Goal: Task Accomplishment & Management: Use online tool/utility

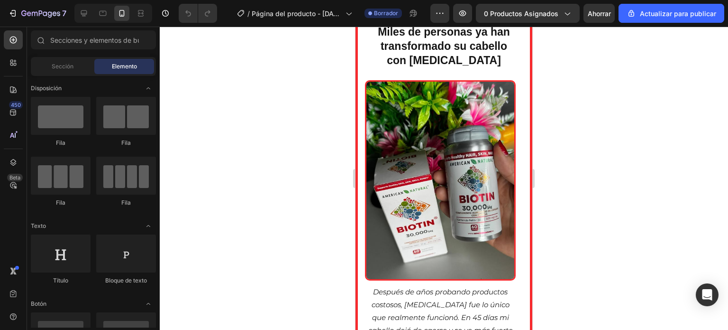
scroll to position [2807, 0]
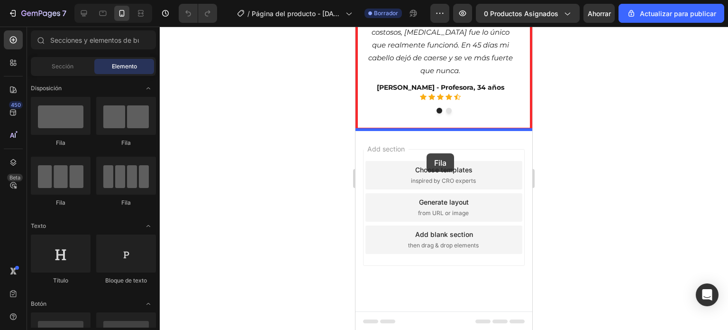
drag, startPoint x: 400, startPoint y: 147, endPoint x: 427, endPoint y: 153, distance: 27.6
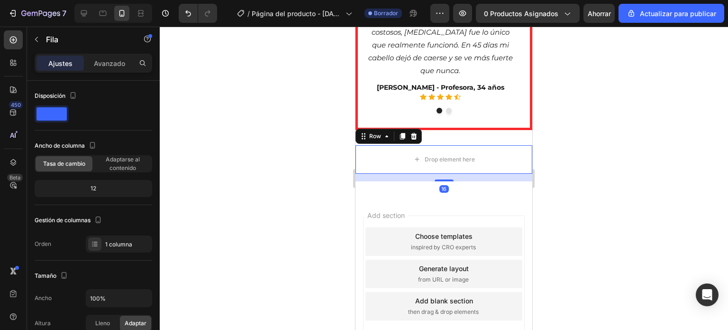
click at [321, 146] on div at bounding box center [444, 178] width 569 height 303
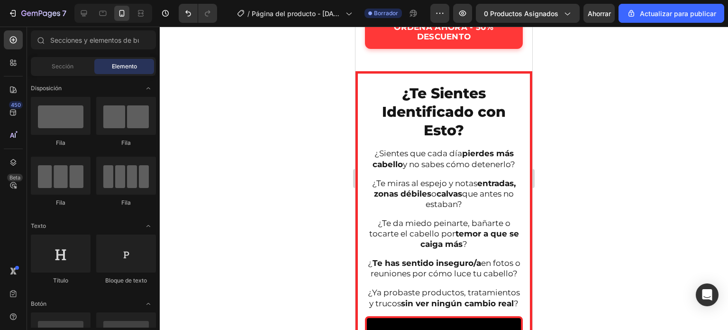
scroll to position [425, 0]
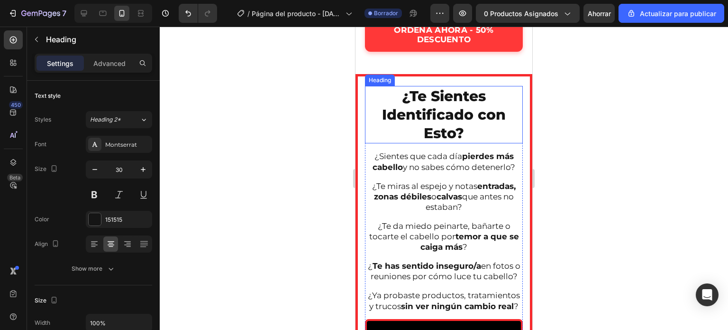
click at [447, 110] on h2 "¿Te Sientes Identificado con Esto?" at bounding box center [444, 114] width 158 height 57
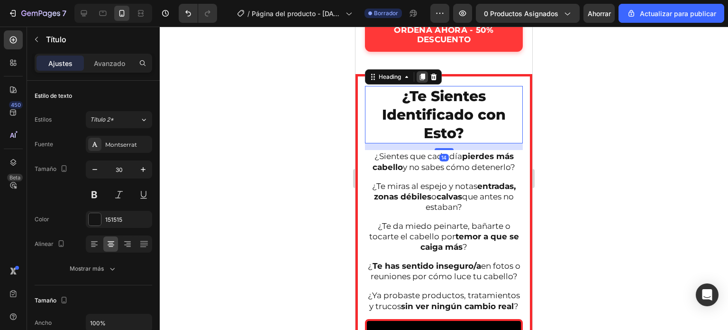
click at [425, 78] on icon at bounding box center [422, 77] width 5 height 7
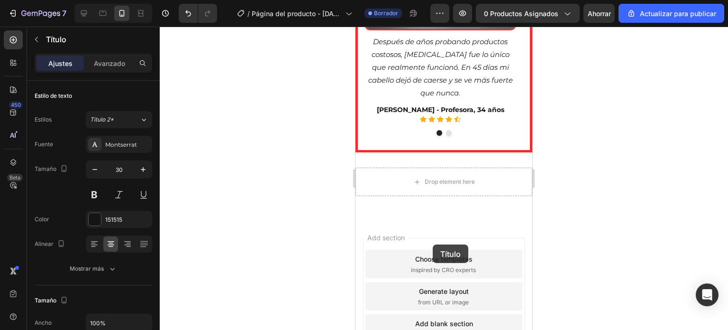
scroll to position [2944, 0]
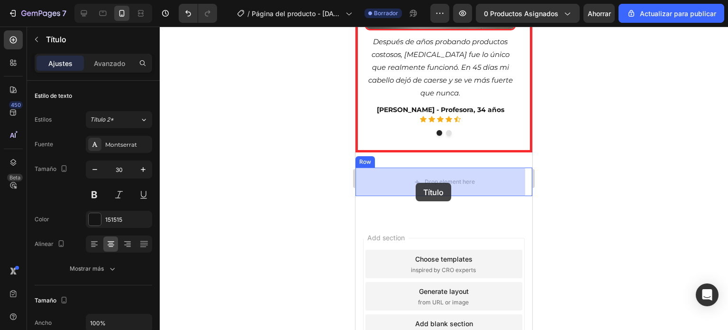
drag, startPoint x: 451, startPoint y: 170, endPoint x: 416, endPoint y: 183, distance: 37.3
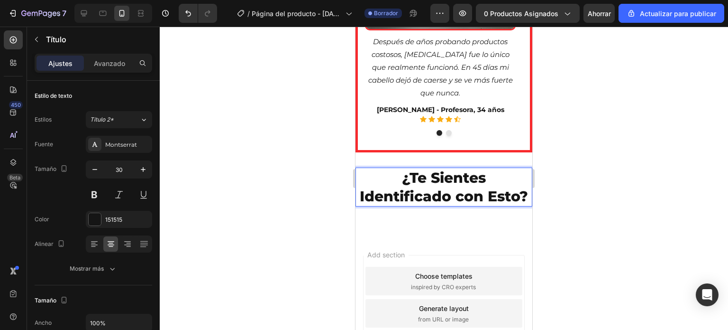
click at [463, 206] on h2 "¿Te Sientes Identificado con Esto?" at bounding box center [444, 186] width 177 height 39
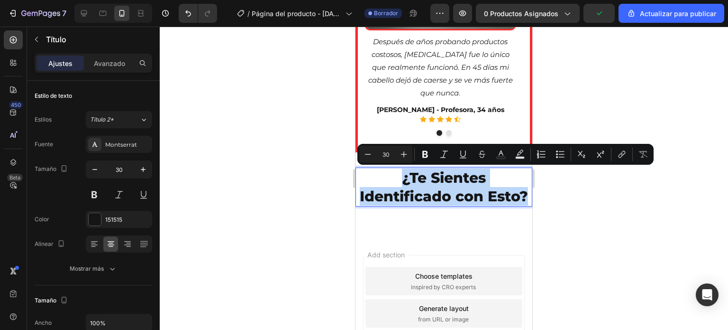
drag, startPoint x: 463, startPoint y: 212, endPoint x: 383, endPoint y: 182, distance: 85.5
click at [383, 182] on p "¿Te Sientes Identificado con Esto?" at bounding box center [444, 186] width 175 height 37
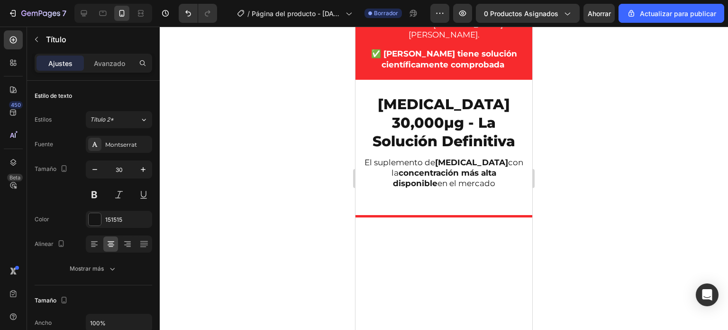
scroll to position [896, 0]
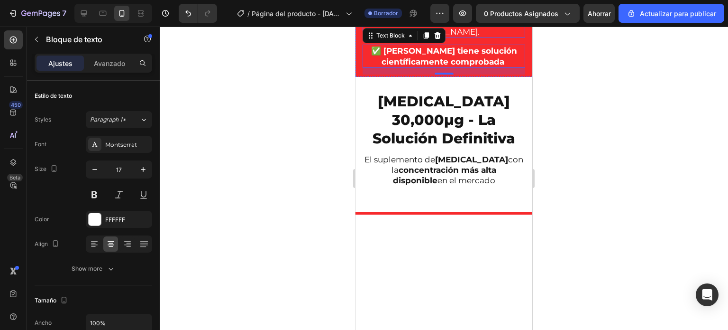
click at [438, 16] on strong "78% de personas tienen [MEDICAL_DATA]" at bounding box center [430, 6] width 129 height 20
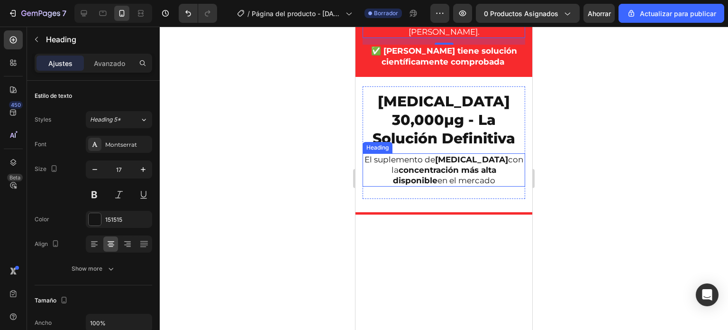
click at [430, 185] on strong "concentración más alta disponible" at bounding box center [445, 175] width 104 height 20
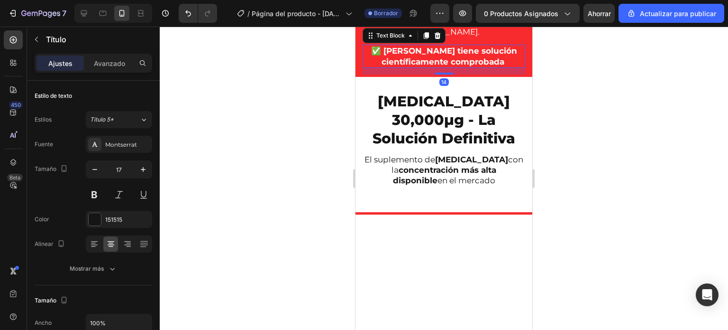
click at [436, 66] on strong "✅ [PERSON_NAME] tiene solución científicamente comprobada" at bounding box center [444, 56] width 146 height 20
click at [583, 234] on div at bounding box center [444, 178] width 569 height 303
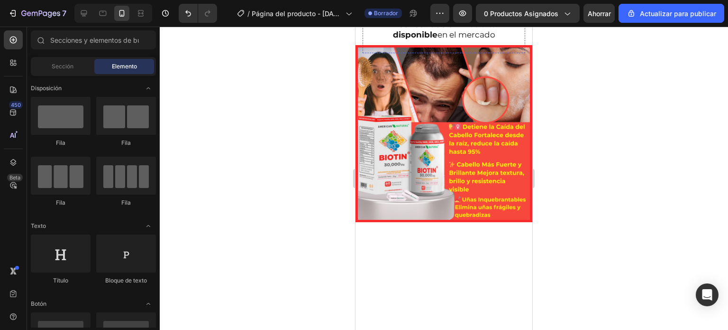
scroll to position [1043, 0]
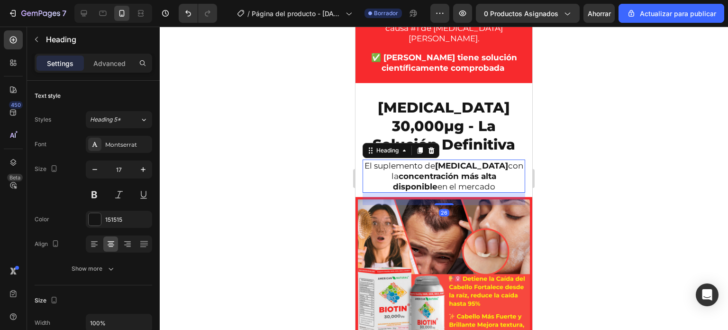
click at [440, 174] on strong "concentración más alta disponible" at bounding box center [445, 181] width 104 height 20
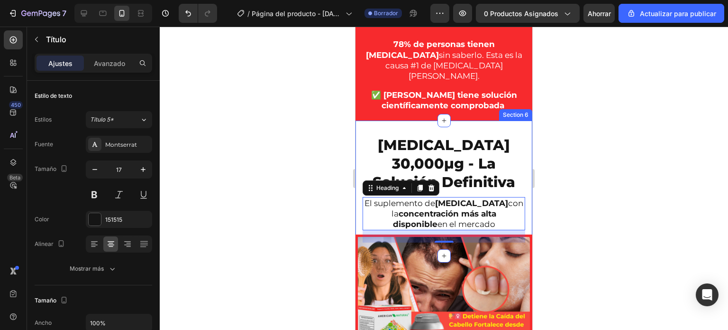
scroll to position [995, 0]
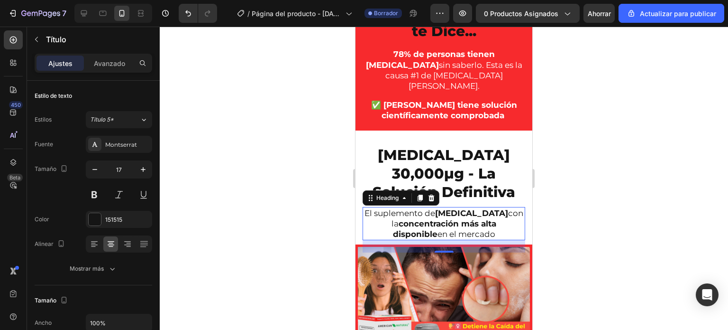
click at [323, 221] on div at bounding box center [444, 178] width 569 height 303
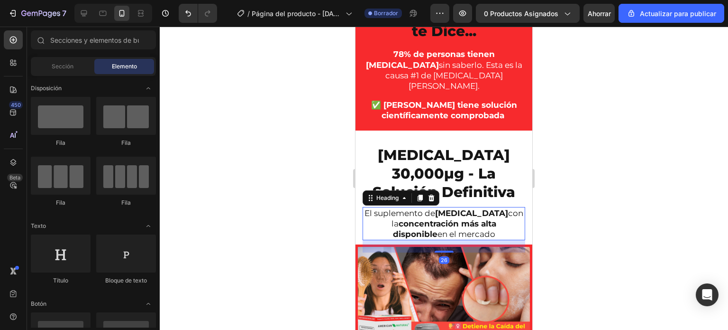
click at [415, 226] on strong "concentración más alta disponible" at bounding box center [445, 229] width 104 height 20
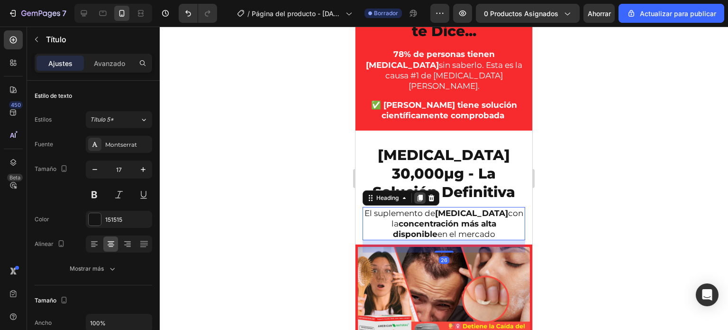
click at [420, 195] on icon at bounding box center [420, 197] width 5 height 7
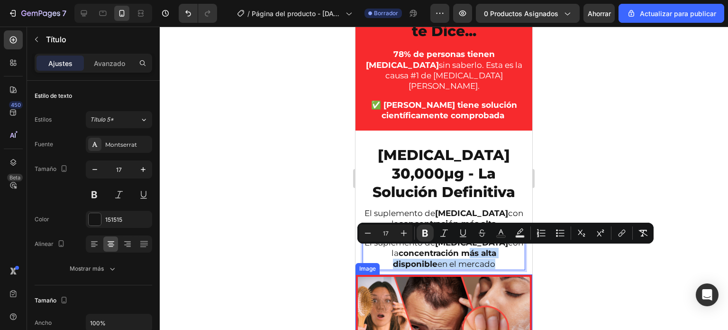
drag, startPoint x: 435, startPoint y: 251, endPoint x: 469, endPoint y: 292, distance: 53.2
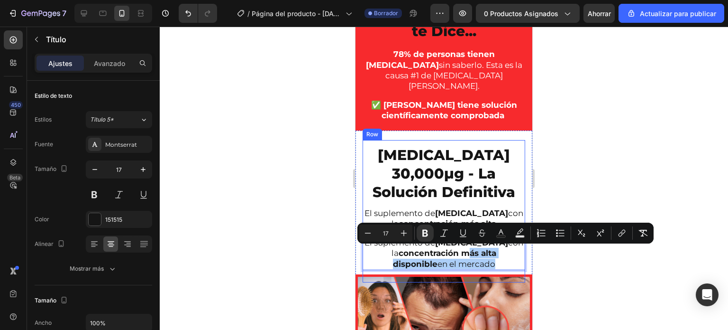
click at [578, 263] on div at bounding box center [444, 178] width 569 height 303
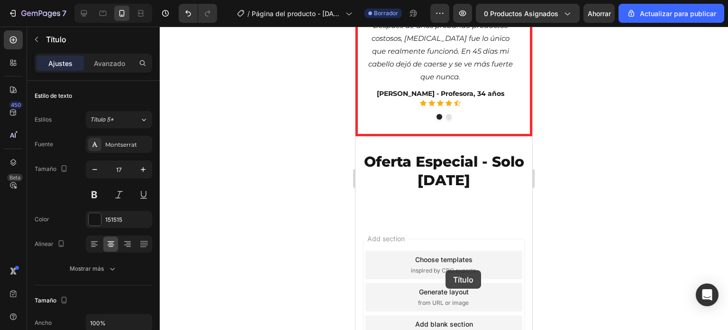
scroll to position [2918, 0]
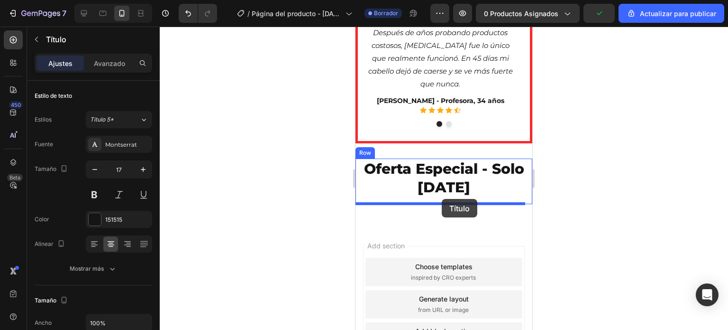
drag, startPoint x: 443, startPoint y: 248, endPoint x: 442, endPoint y: 199, distance: 48.8
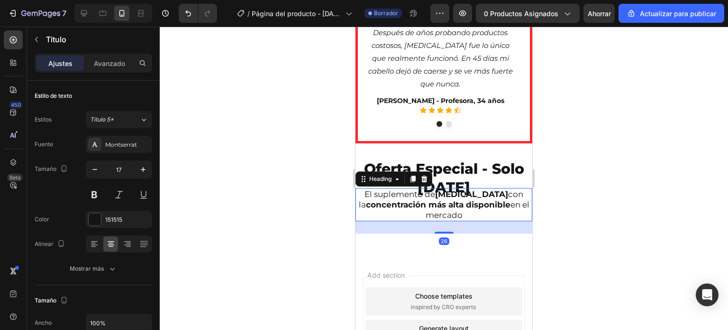
click at [618, 213] on div at bounding box center [444, 178] width 569 height 303
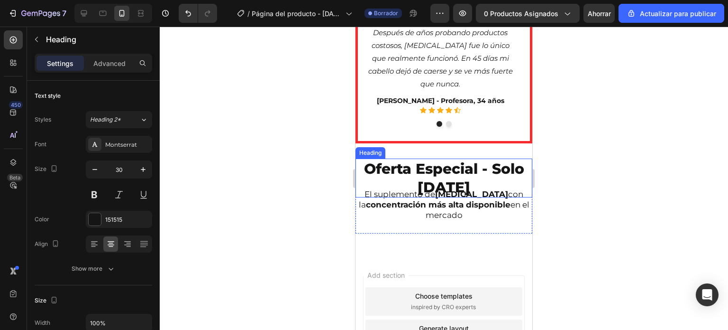
click at [425, 185] on h2 "Oferta Especial - Solo [DATE]" at bounding box center [444, 177] width 177 height 39
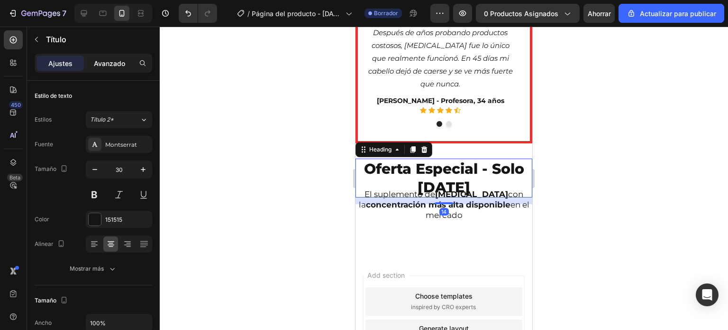
click at [116, 61] on font "Avanzado" at bounding box center [109, 63] width 31 height 8
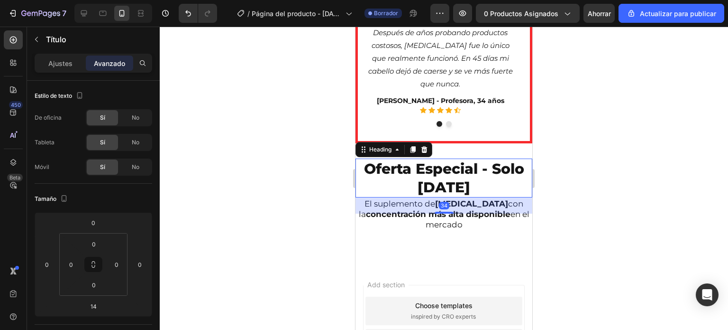
drag, startPoint x: 443, startPoint y: 202, endPoint x: 438, endPoint y: 212, distance: 10.6
click at [438, 212] on div at bounding box center [444, 212] width 19 height 2
type input "34"
click at [579, 214] on div at bounding box center [444, 178] width 569 height 303
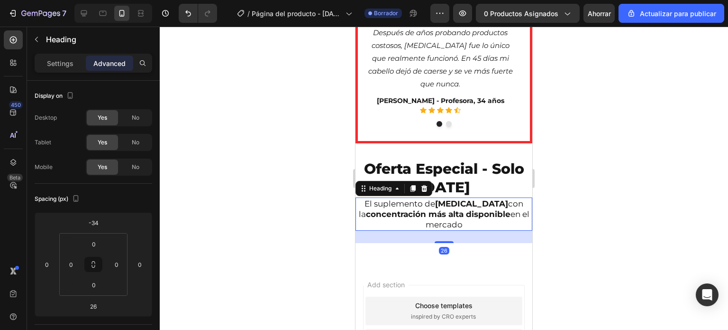
click at [468, 215] on strong "concentración más alta disponible" at bounding box center [438, 213] width 145 height 9
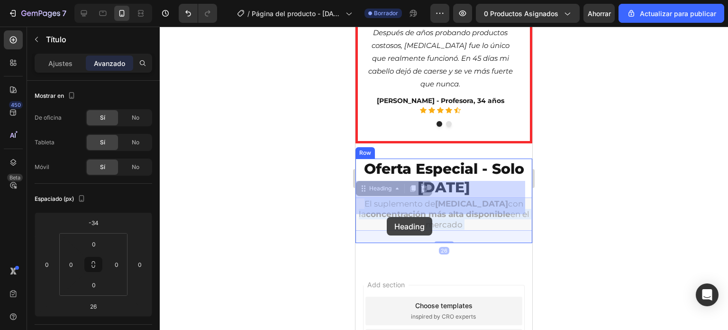
drag, startPoint x: 465, startPoint y: 220, endPoint x: 382, endPoint y: 214, distance: 82.7
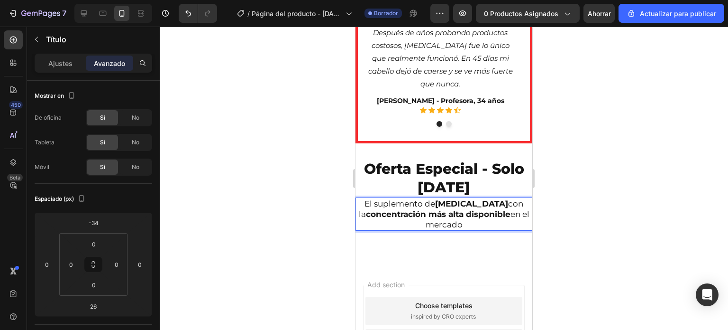
click at [467, 227] on p "El suplemento de [MEDICAL_DATA] con la concentración más alta disponible en el …" at bounding box center [444, 213] width 175 height 31
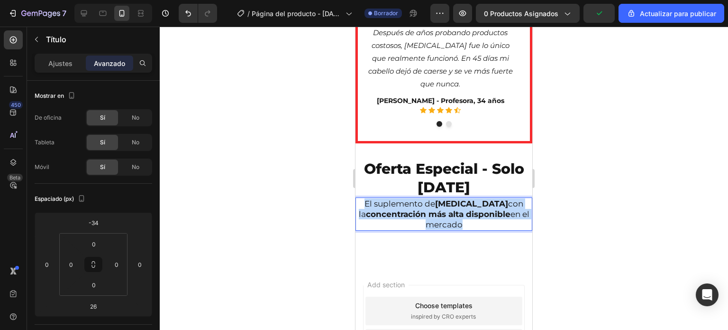
drag, startPoint x: 459, startPoint y: 225, endPoint x: 370, endPoint y: 203, distance: 91.3
click at [370, 203] on p "El suplemento de [MEDICAL_DATA] con la concentración más alta disponible en el …" at bounding box center [444, 213] width 175 height 31
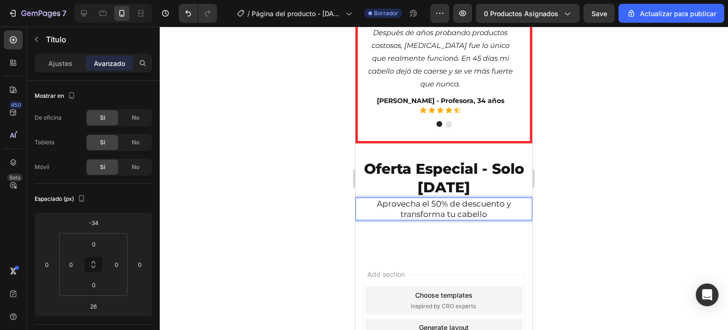
click at [375, 203] on p "Aprovecha el 50% de descuento y transforma tu cabello" at bounding box center [444, 208] width 175 height 21
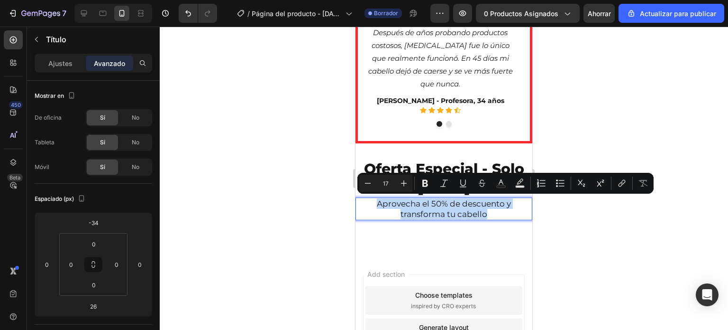
drag, startPoint x: 375, startPoint y: 203, endPoint x: 499, endPoint y: 214, distance: 124.2
click at [499, 214] on p "Aprovecha el 50% de descuento y transforma tu cabello" at bounding box center [444, 208] width 175 height 21
click at [426, 184] on icon "Editor contextual toolbar" at bounding box center [425, 182] width 9 height 9
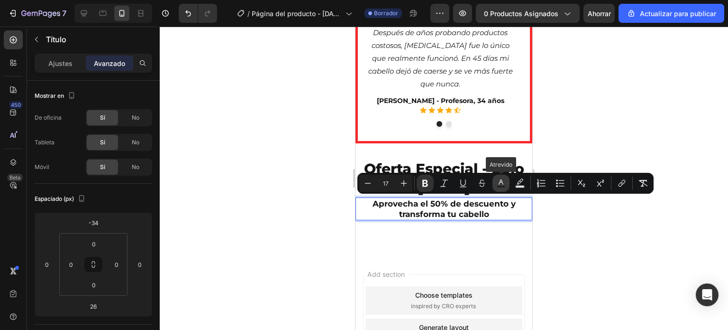
click at [504, 182] on icon "Editor contextual toolbar" at bounding box center [500, 182] width 9 height 9
type input "151515"
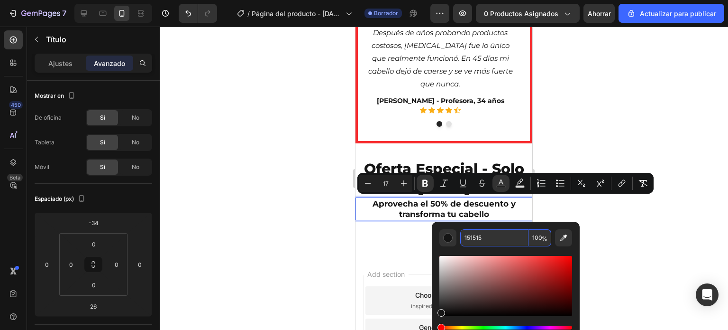
scroll to position [2966, 0]
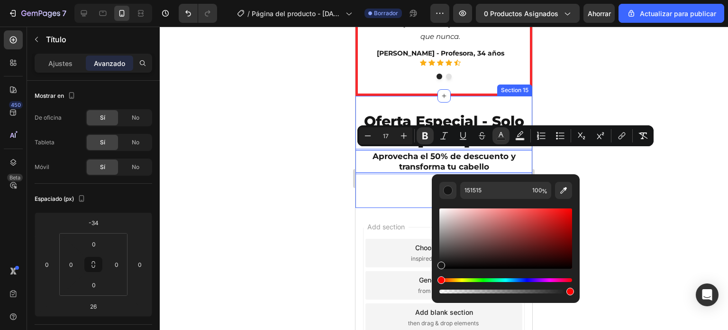
click at [318, 195] on div at bounding box center [444, 178] width 569 height 303
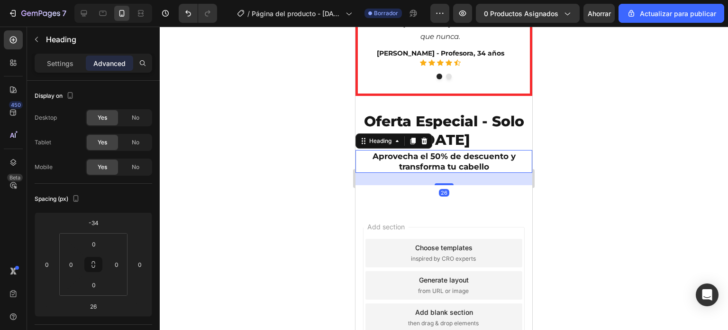
click at [431, 160] on strong "Aprovecha el 50% de descuento y transforma tu cabello" at bounding box center [444, 161] width 143 height 20
click at [59, 62] on font "Ajustes" at bounding box center [60, 63] width 24 height 8
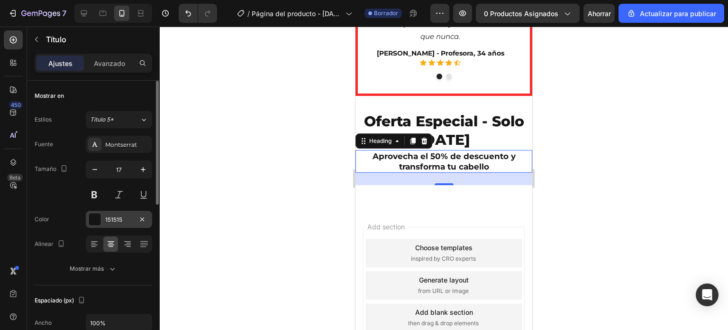
click at [96, 220] on div at bounding box center [95, 219] width 12 height 12
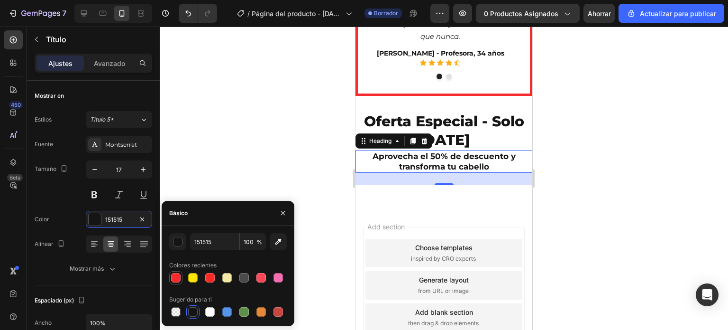
click at [178, 275] on div at bounding box center [175, 277] width 9 height 9
type input "F72A2D"
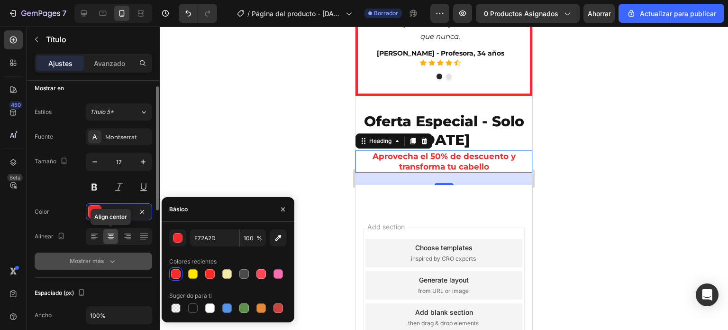
scroll to position [10, 0]
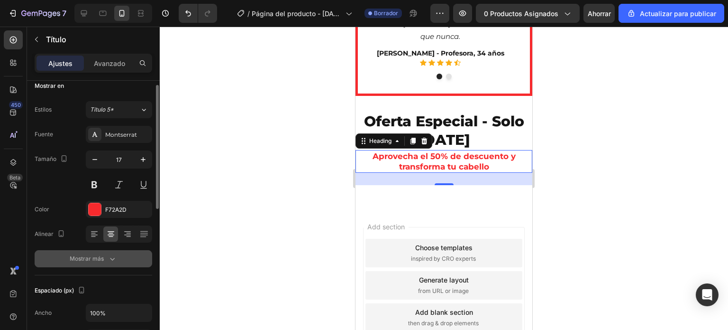
click at [107, 254] on div "Mostrar más" at bounding box center [93, 258] width 47 height 9
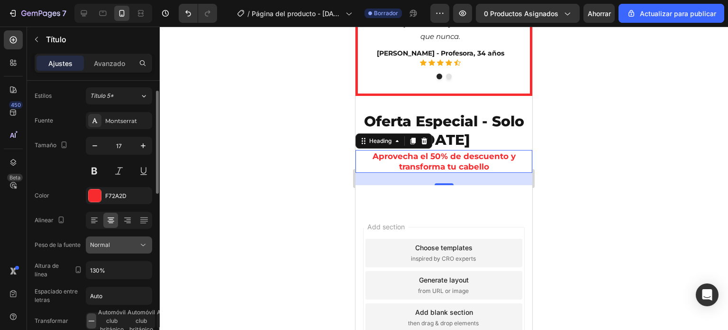
scroll to position [25, 0]
click at [137, 245] on div "Normal" at bounding box center [114, 243] width 48 height 9
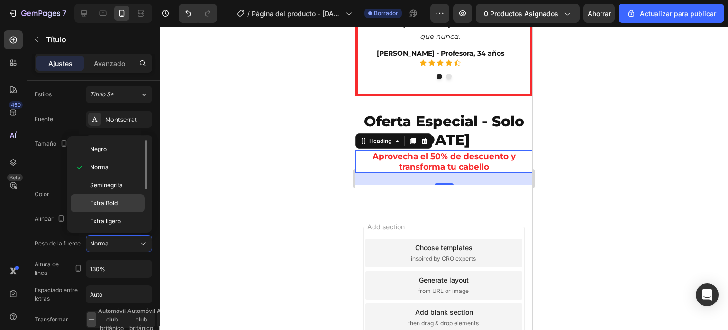
click at [116, 212] on div "Extra Bold" at bounding box center [108, 221] width 74 height 18
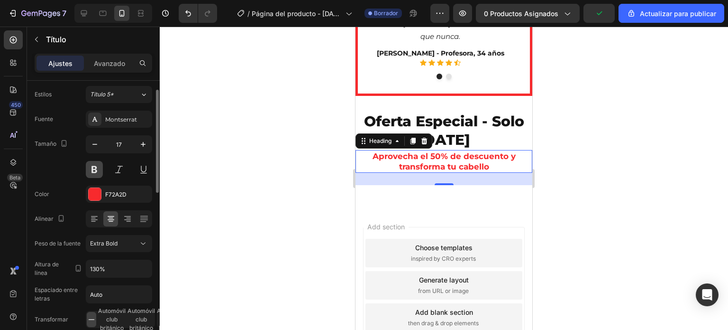
click at [95, 173] on button at bounding box center [94, 169] width 17 height 17
click at [95, 166] on button at bounding box center [94, 169] width 17 height 17
click at [299, 161] on div at bounding box center [444, 178] width 569 height 303
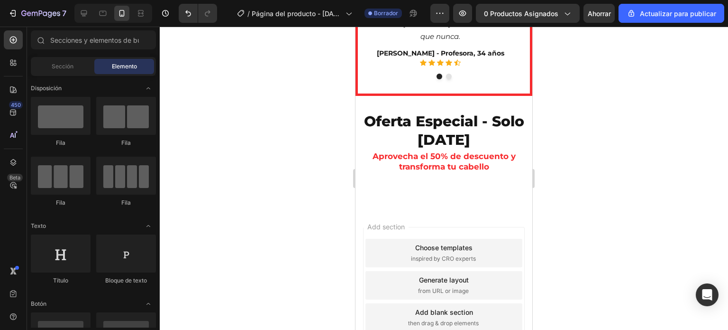
click at [299, 161] on div at bounding box center [444, 178] width 569 height 303
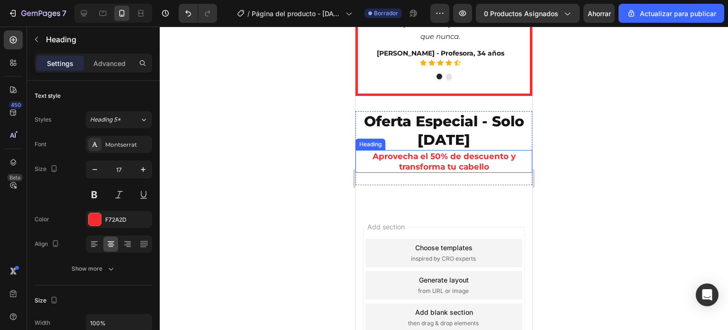
click at [427, 161] on strong "Aprovecha el 50% de descuento y transforma tu cabello" at bounding box center [444, 161] width 143 height 20
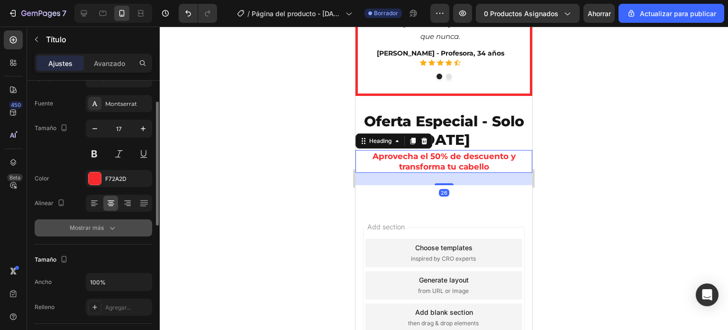
scroll to position [43, 0]
click at [111, 219] on button "Mostrar más" at bounding box center [94, 225] width 118 height 17
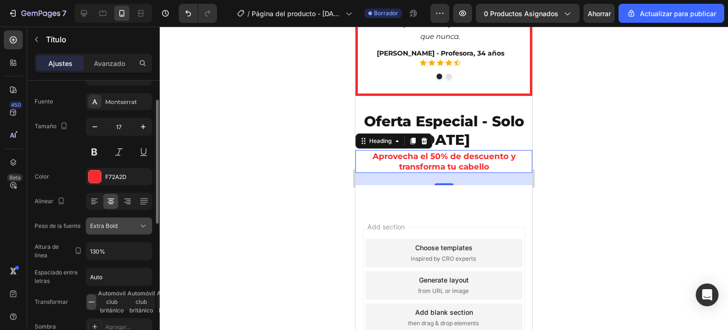
click at [140, 226] on icon at bounding box center [142, 225] width 9 height 9
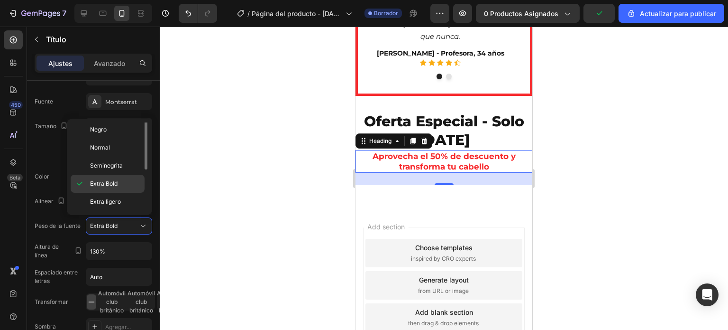
scroll to position [0, 0]
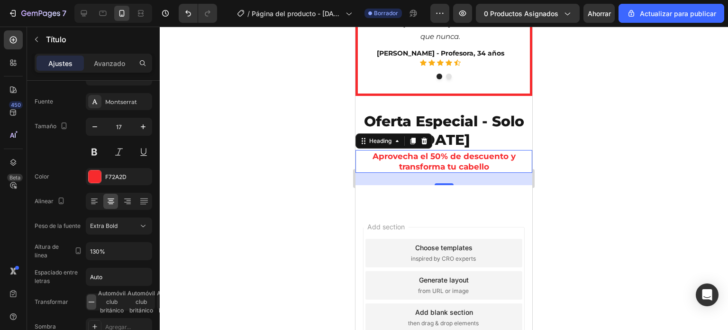
click at [230, 172] on div at bounding box center [444, 178] width 569 height 303
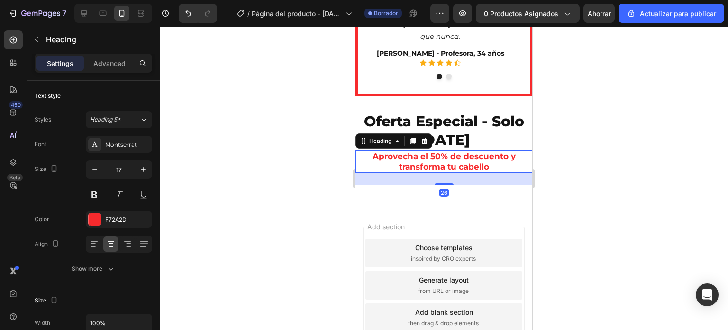
click at [397, 158] on strong "Aprovecha el 50% de descuento y transforma tu cabello" at bounding box center [444, 161] width 143 height 20
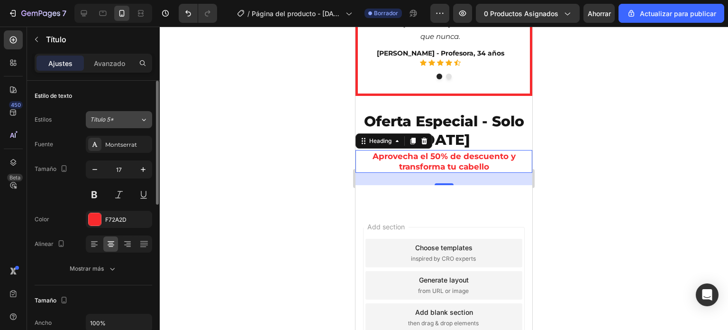
click at [142, 123] on icon at bounding box center [144, 119] width 8 height 9
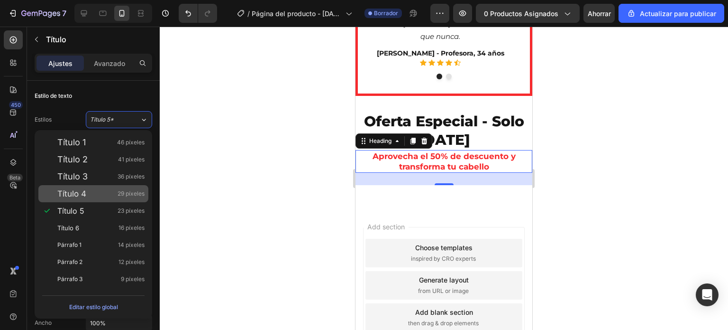
click at [92, 192] on div "Título 4 29 píxeles" at bounding box center [100, 193] width 87 height 9
type input "29"
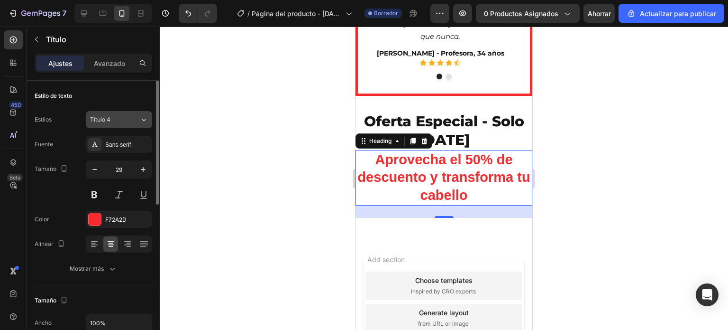
click at [120, 123] on div "Título 4" at bounding box center [109, 119] width 38 height 9
click at [292, 194] on div at bounding box center [444, 178] width 569 height 303
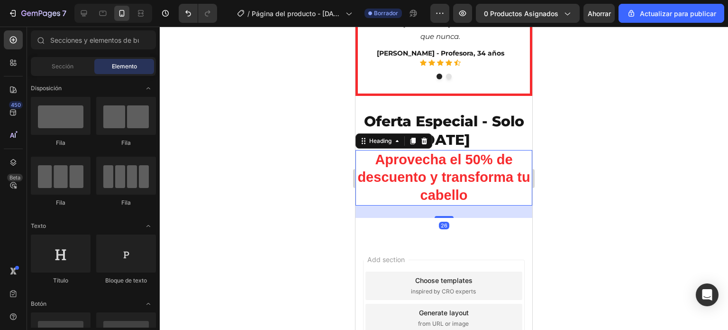
click at [386, 183] on strong "Aprovecha el 50% de descuento y transforma tu cabello" at bounding box center [444, 177] width 173 height 51
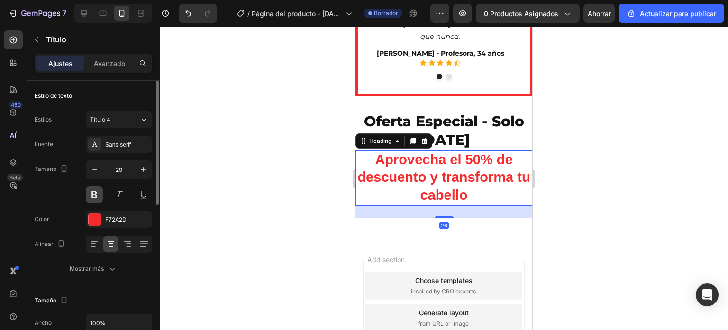
click at [97, 198] on button at bounding box center [94, 194] width 17 height 17
click at [315, 183] on div at bounding box center [444, 178] width 569 height 303
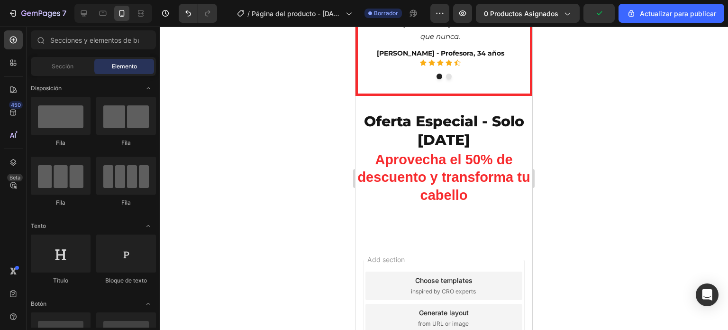
click at [328, 181] on div at bounding box center [444, 178] width 569 height 303
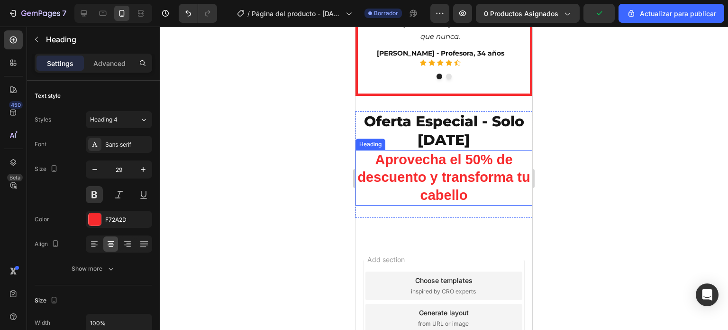
click at [475, 197] on p "⁠⁠⁠⁠⁠⁠⁠ Aprovecha el 50% de descuento y transforma tu cabello" at bounding box center [444, 178] width 175 height 54
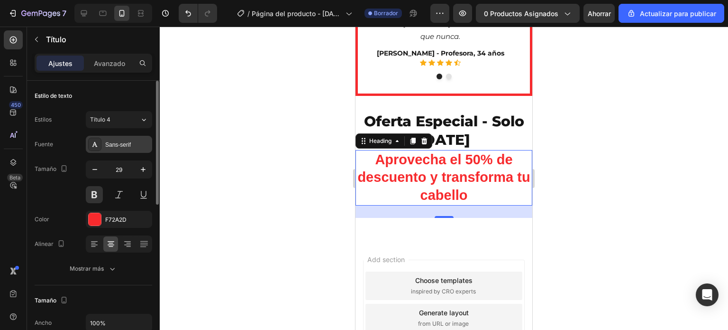
click at [127, 139] on div "Sans-serif" at bounding box center [119, 144] width 66 height 17
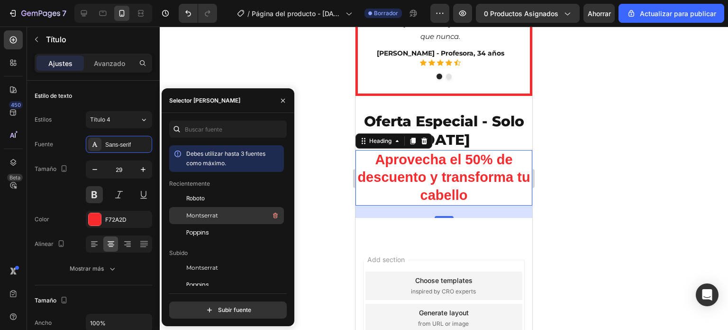
click at [202, 220] on span "Montserrat" at bounding box center [202, 215] width 32 height 9
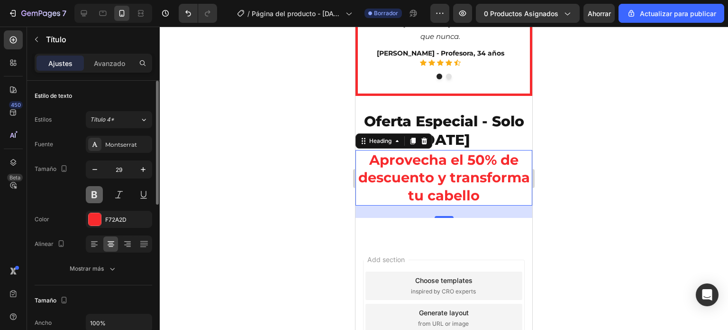
click at [94, 199] on button at bounding box center [94, 194] width 17 height 17
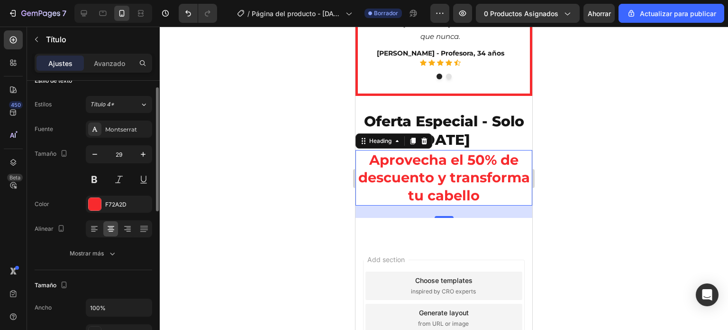
scroll to position [15, 0]
click at [107, 250] on div "Mostrar más" at bounding box center [93, 252] width 47 height 9
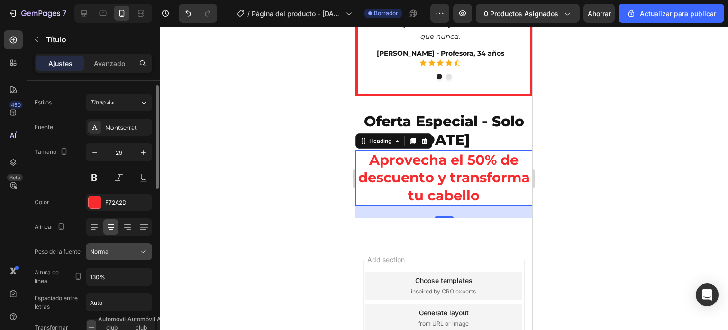
scroll to position [18, 0]
click at [125, 252] on div "Normal" at bounding box center [114, 251] width 48 height 9
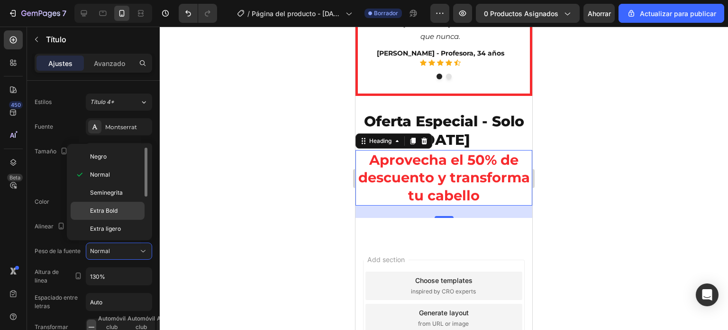
click at [112, 213] on span "Extra Bold" at bounding box center [104, 210] width 28 height 9
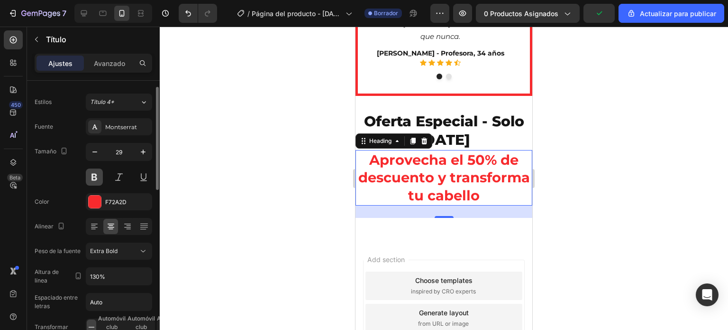
click at [95, 179] on button at bounding box center [94, 176] width 17 height 17
click at [250, 187] on div at bounding box center [444, 178] width 569 height 303
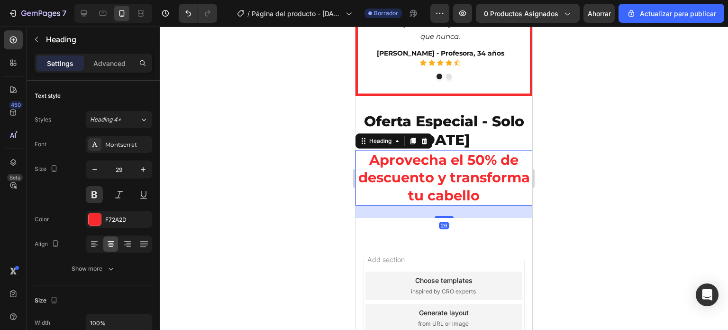
click at [423, 188] on strong "Aprovecha el 50% de descuento y transforma tu cabello" at bounding box center [444, 177] width 172 height 52
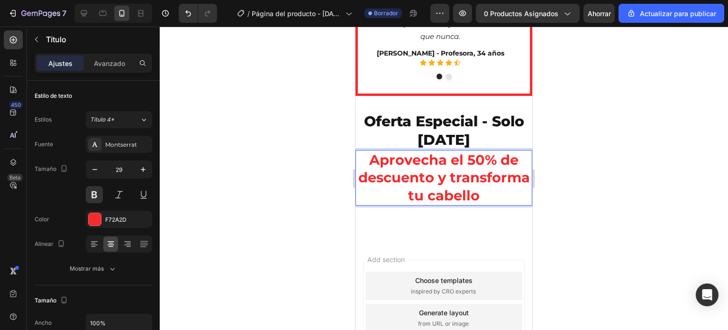
drag, startPoint x: 483, startPoint y: 186, endPoint x: 503, endPoint y: 193, distance: 20.5
click at [487, 187] on strong "Aprovecha el 50% de descuento y transforma tu cabello" at bounding box center [444, 177] width 172 height 52
click at [516, 196] on strong "Aprovecha el 50% de descuento y transforma tu cabello" at bounding box center [444, 177] width 172 height 52
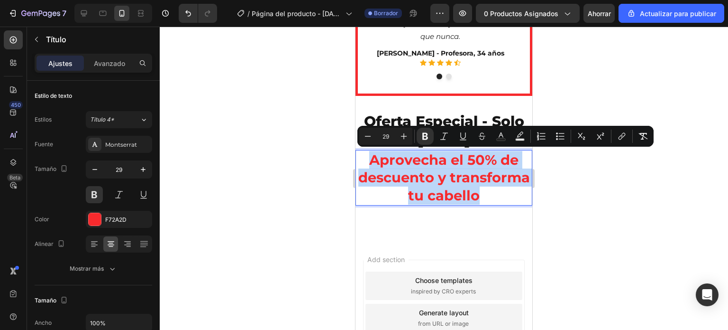
drag, startPoint x: 516, startPoint y: 196, endPoint x: 370, endPoint y: 166, distance: 149.4
click at [370, 166] on strong "Aprovecha el 50% de descuento y transforma tu cabello" at bounding box center [444, 177] width 172 height 52
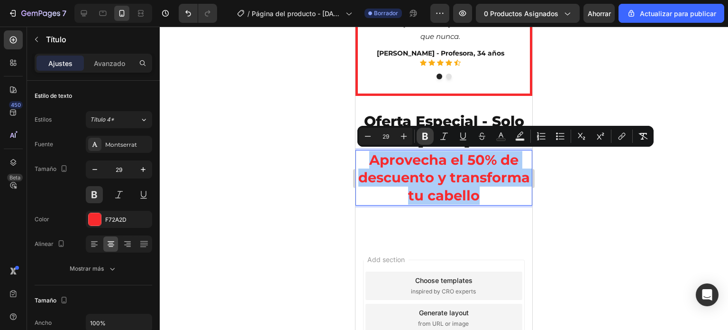
click at [430, 130] on button "Bold" at bounding box center [425, 136] width 17 height 17
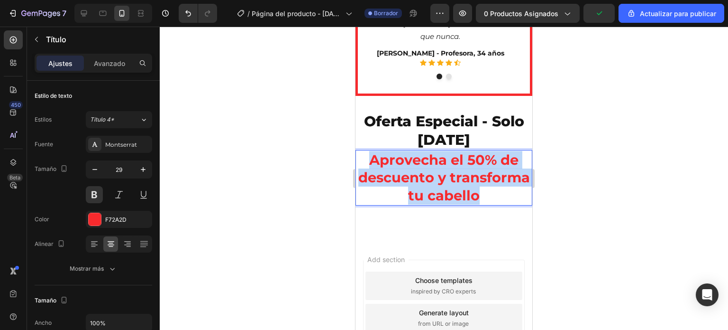
drag, startPoint x: 368, startPoint y: 160, endPoint x: 518, endPoint y: 193, distance: 153.1
click at [518, 193] on p "Aprovecha el 50% de descuento y transforma tu cabello" at bounding box center [444, 178] width 175 height 54
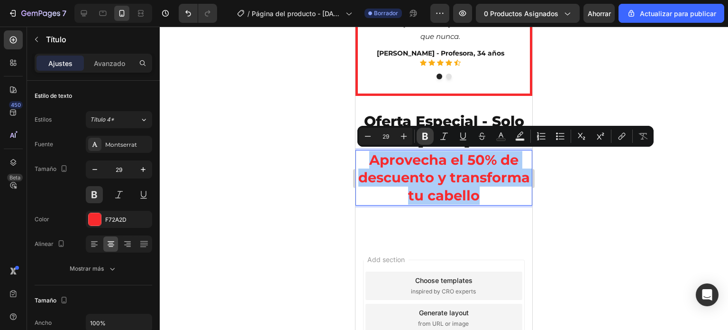
click at [423, 138] on icon "Barra de herramientas contextual del editor" at bounding box center [425, 136] width 6 height 7
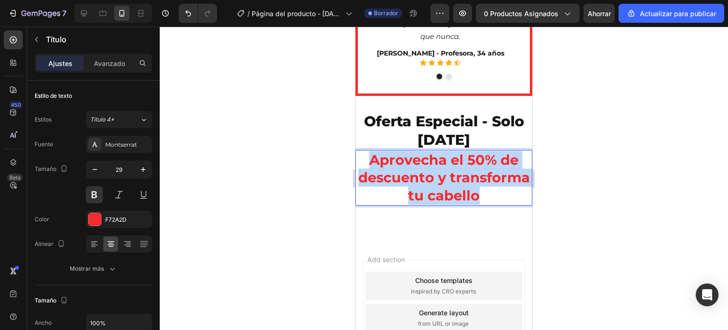
drag, startPoint x: 364, startPoint y: 157, endPoint x: 520, endPoint y: 196, distance: 160.2
click at [520, 196] on p "Aprovecha el 50% de descuento y transforma tu cabello" at bounding box center [444, 178] width 175 height 54
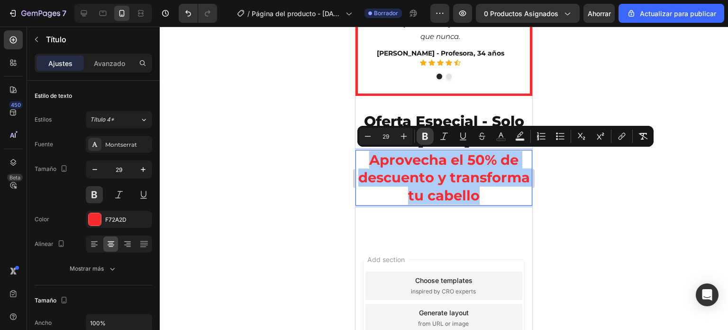
click at [418, 141] on button "Bold" at bounding box center [425, 136] width 17 height 17
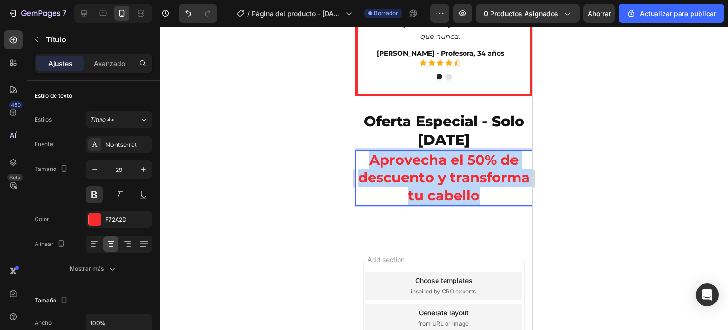
drag, startPoint x: 364, startPoint y: 155, endPoint x: 445, endPoint y: 200, distance: 93.2
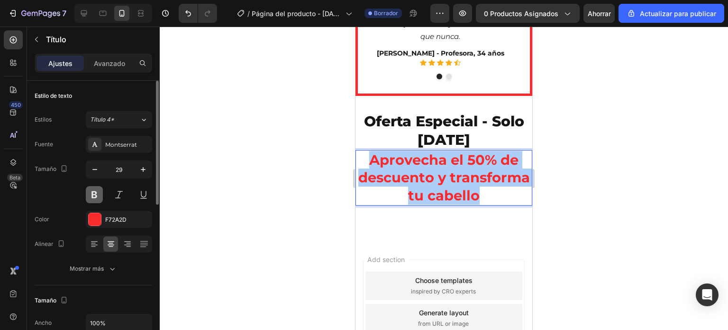
click at [96, 195] on button at bounding box center [94, 194] width 17 height 17
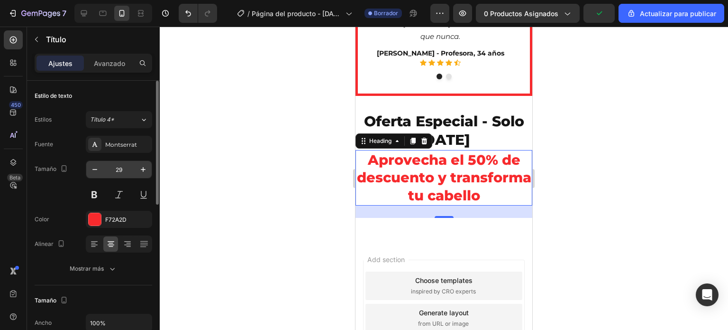
click at [118, 168] on input "29" at bounding box center [118, 169] width 31 height 17
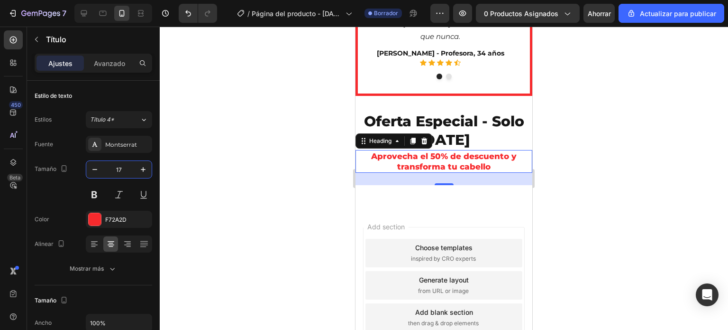
type input "17"
click at [321, 160] on div at bounding box center [444, 178] width 569 height 303
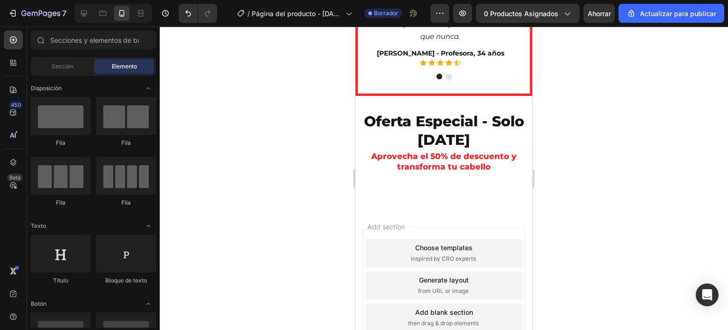
click at [321, 160] on div at bounding box center [444, 178] width 569 height 303
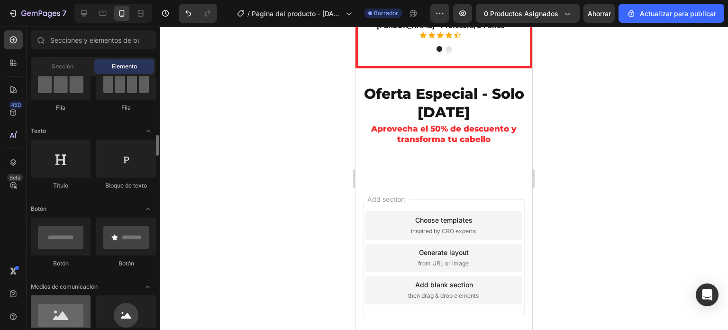
scroll to position [142, 0]
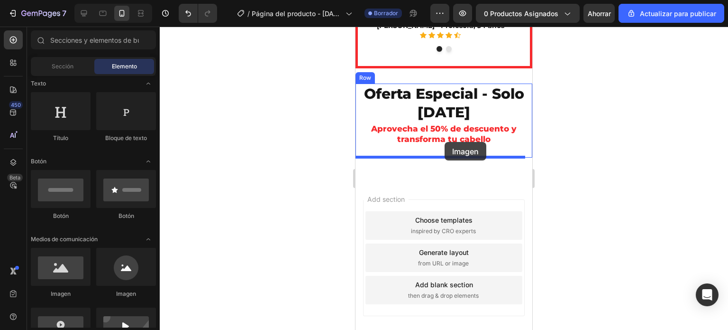
drag, startPoint x: 422, startPoint y: 310, endPoint x: 445, endPoint y: 142, distance: 169.3
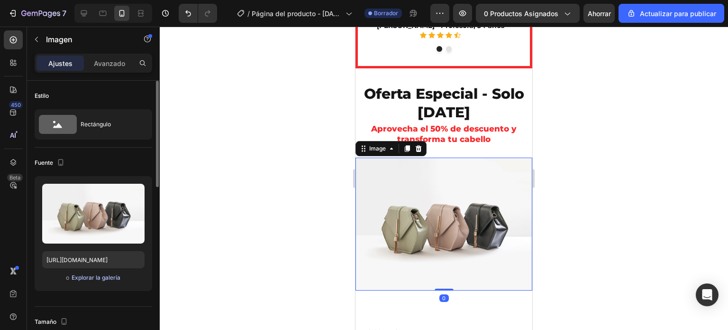
click at [92, 280] on font "Explorar la galería" at bounding box center [96, 277] width 49 height 7
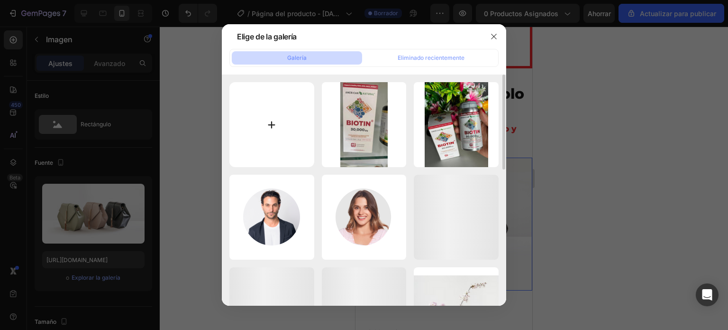
click at [260, 123] on input "file" at bounding box center [271, 124] width 85 height 85
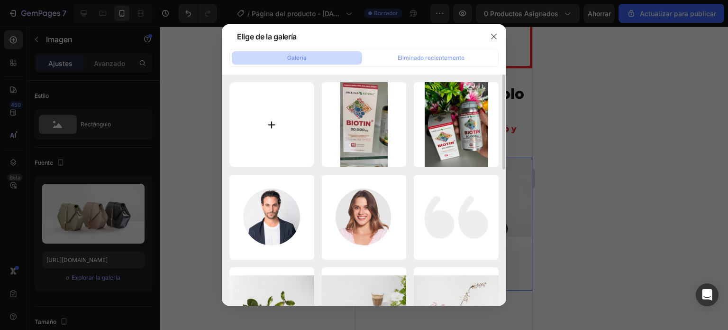
type input "C:\fakepath\MÁS POULAR.png"
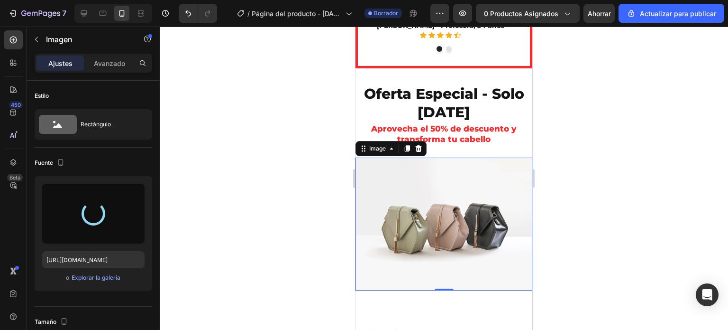
type input "[URL][DOMAIN_NAME]"
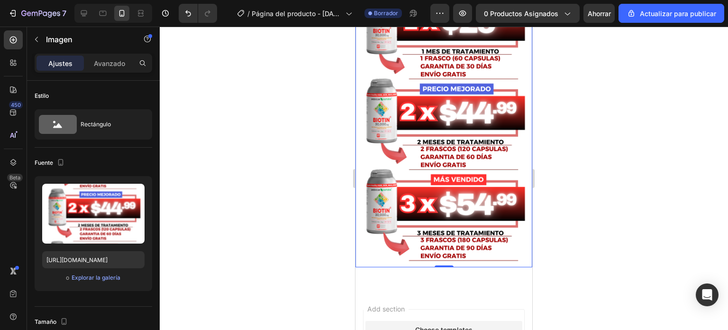
scroll to position [3188, 0]
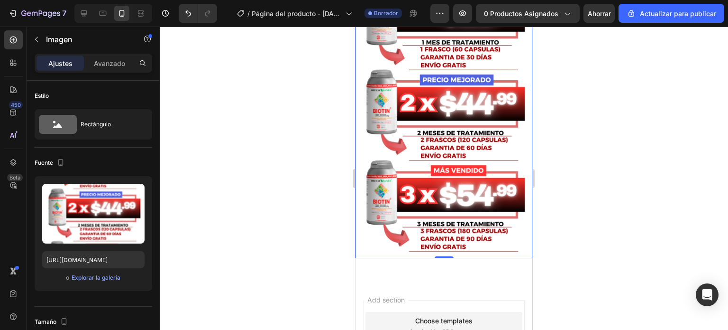
drag, startPoint x: 615, startPoint y: 136, endPoint x: 609, endPoint y: 137, distance: 6.2
click at [614, 137] on div at bounding box center [444, 178] width 569 height 303
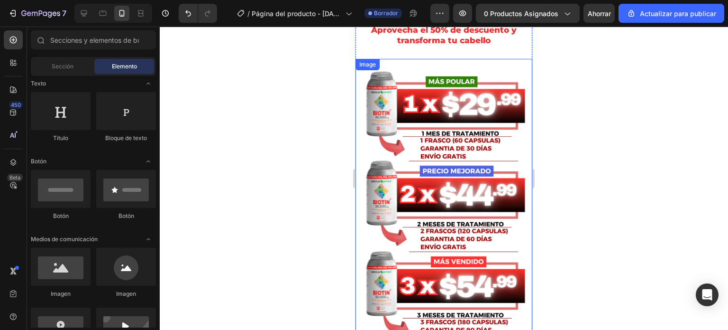
scroll to position [3045, 0]
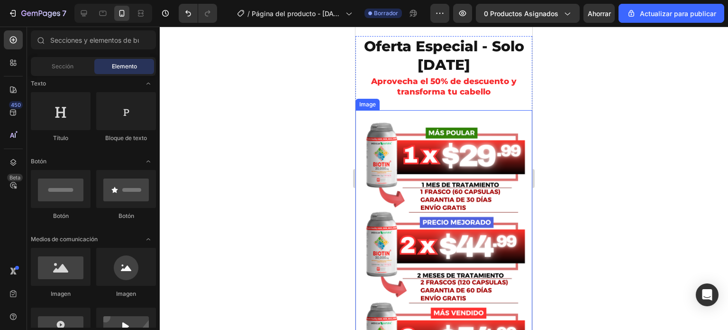
click at [444, 113] on img at bounding box center [444, 255] width 177 height 290
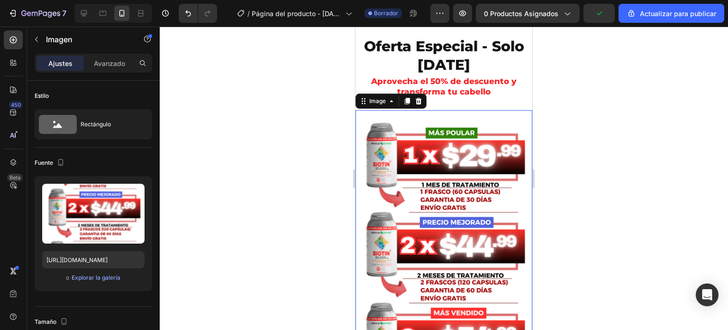
click at [624, 109] on div at bounding box center [444, 178] width 569 height 303
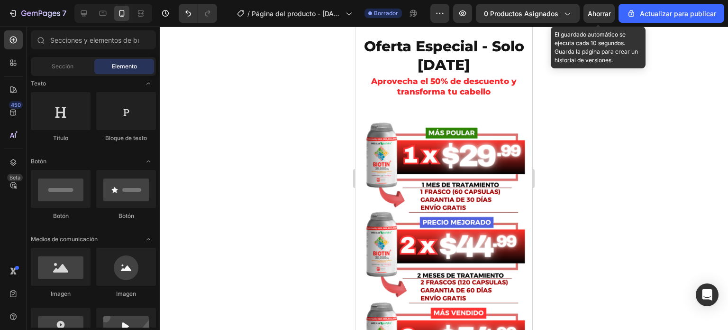
click at [601, 16] on font "Ahorrar" at bounding box center [599, 13] width 23 height 8
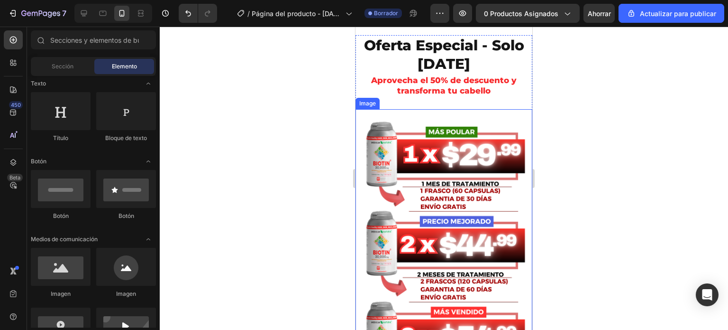
scroll to position [3050, 0]
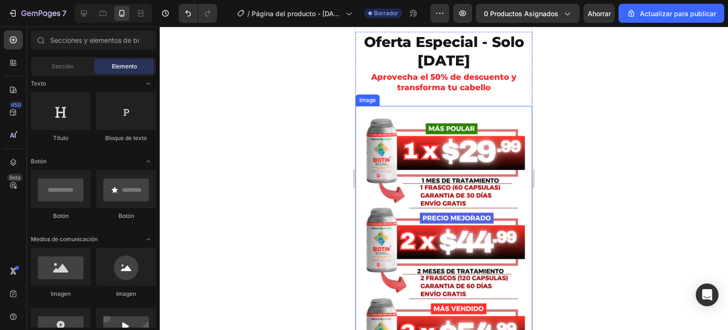
drag, startPoint x: 612, startPoint y: 96, endPoint x: 174, endPoint y: 81, distance: 437.9
click at [612, 96] on div at bounding box center [444, 178] width 569 height 303
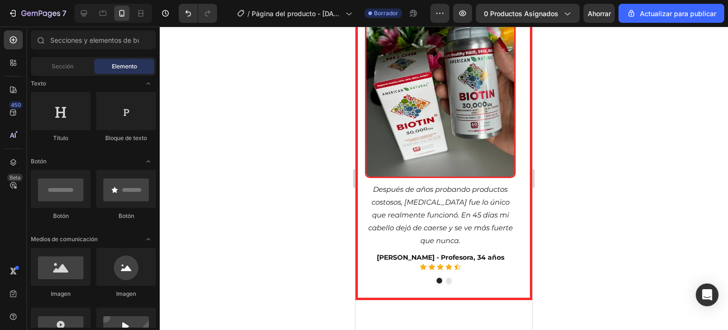
scroll to position [2533, 0]
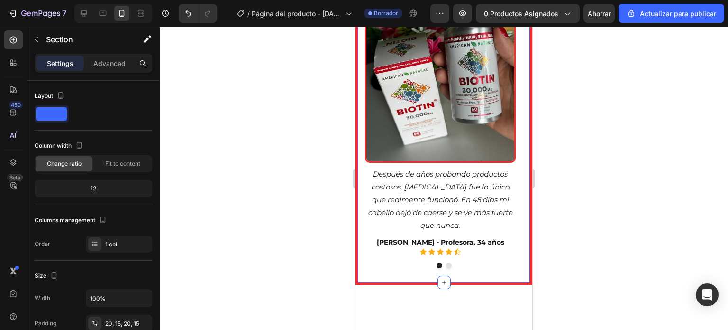
click at [359, 168] on div "Miles de personas ya han transformado su cabello con [MEDICAL_DATA] Heading Row…" at bounding box center [444, 90] width 177 height 390
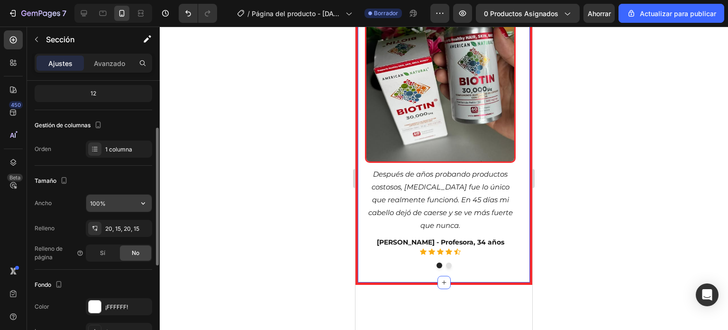
scroll to position [237, 0]
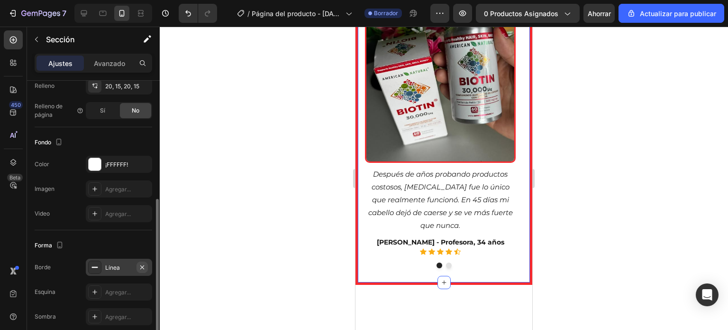
click at [139, 266] on icon "button" at bounding box center [142, 267] width 8 height 8
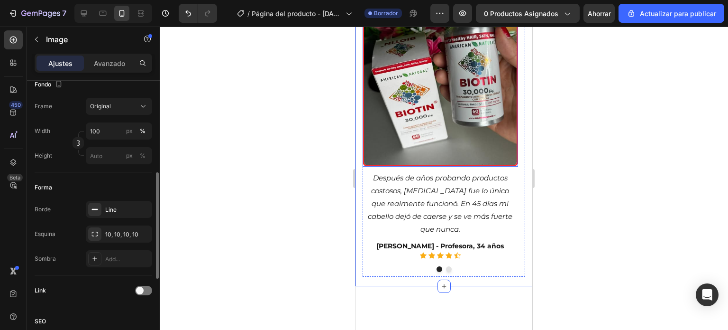
click at [400, 166] on img at bounding box center [441, 63] width 156 height 206
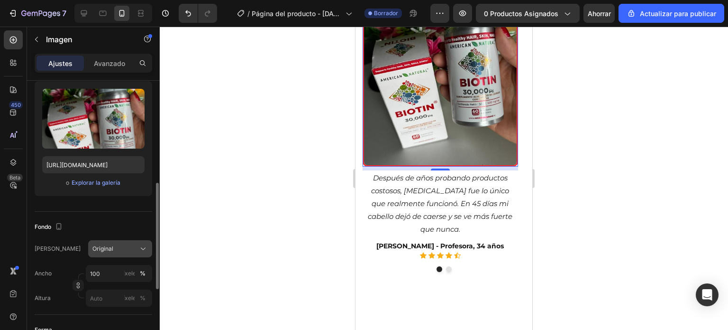
scroll to position [142, 0]
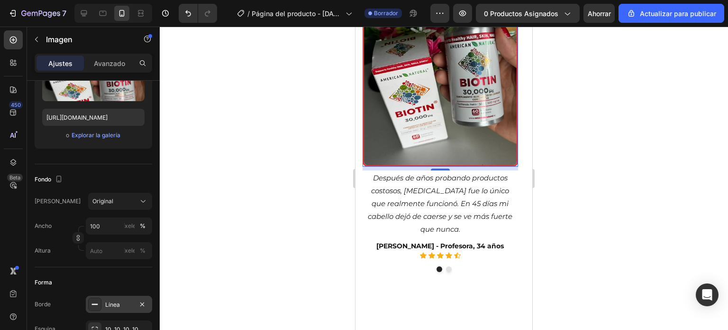
click at [127, 304] on div "Línea" at bounding box center [119, 304] width 28 height 9
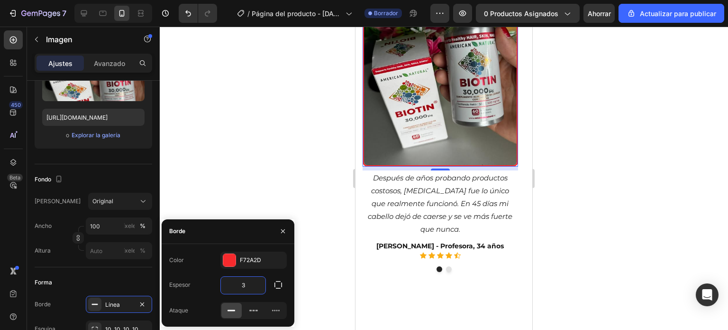
click at [243, 286] on input "3" at bounding box center [243, 284] width 45 height 17
type input "5"
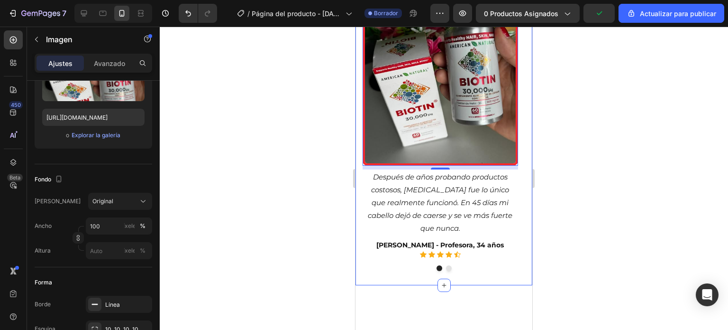
click at [330, 236] on div at bounding box center [444, 178] width 569 height 303
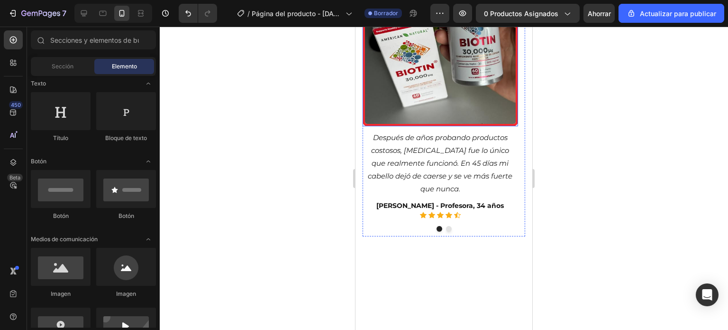
scroll to position [2817, 0]
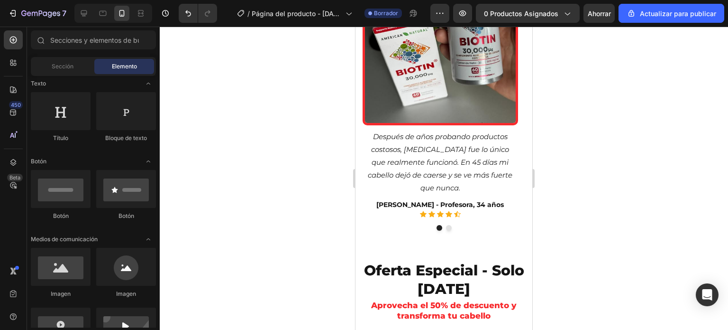
click at [635, 121] on div at bounding box center [444, 178] width 569 height 303
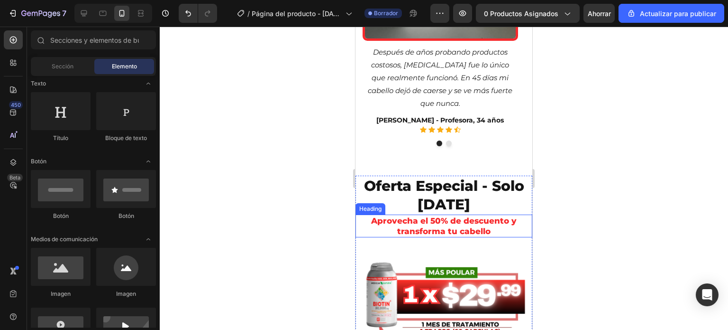
scroll to position [2912, 0]
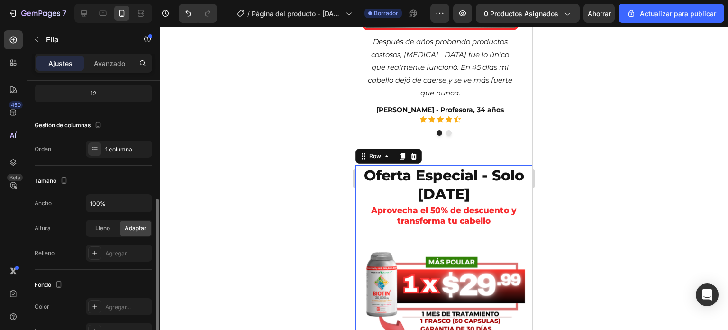
scroll to position [142, 0]
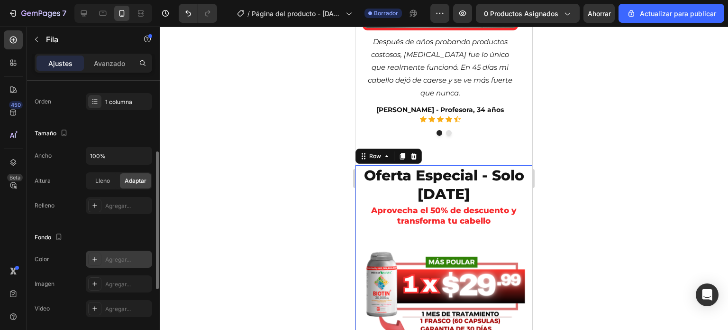
click at [117, 256] on font "Agregar..." at bounding box center [118, 259] width 26 height 7
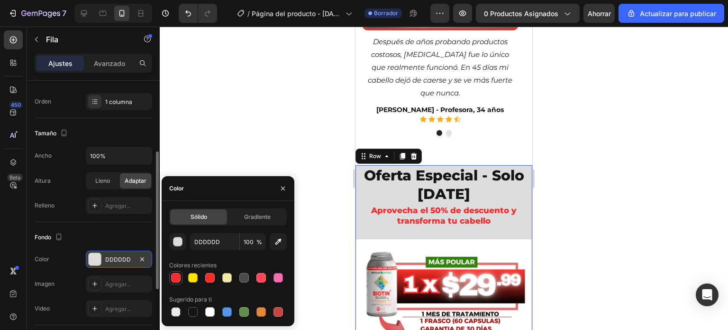
click at [177, 274] on div at bounding box center [175, 277] width 9 height 9
type input "F72A2D"
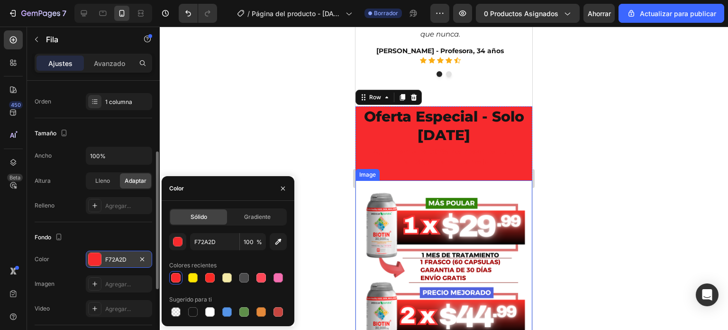
scroll to position [3054, 0]
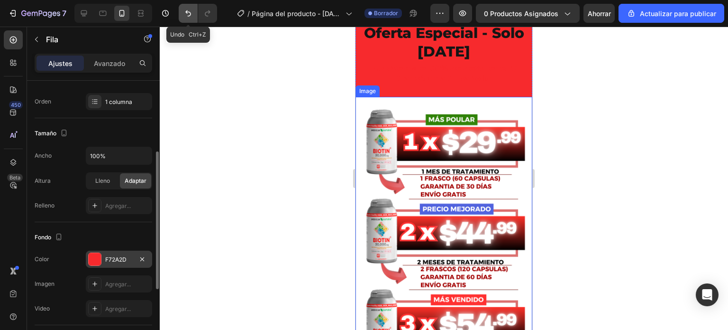
click at [192, 16] on icon "Deshacer/Rehacer" at bounding box center [187, 13] width 9 height 9
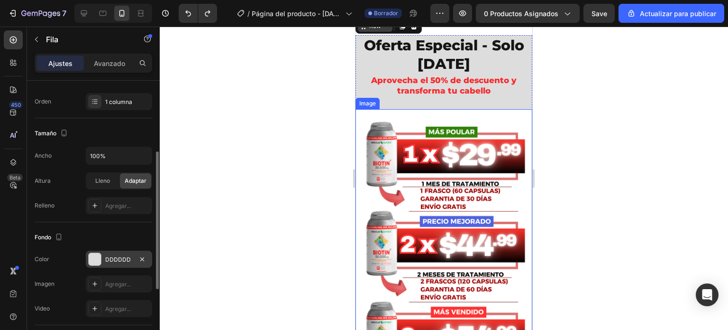
scroll to position [2960, 0]
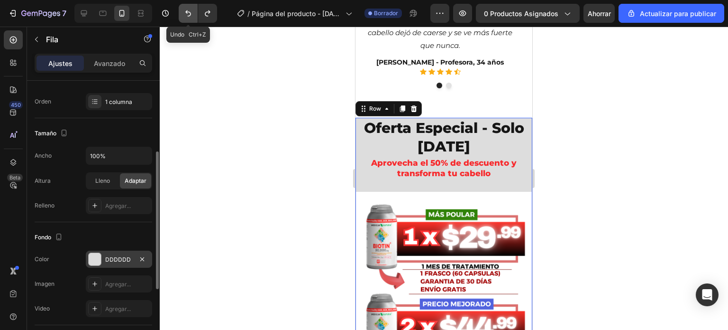
click at [191, 15] on icon "Deshacer/Rehacer" at bounding box center [187, 13] width 9 height 9
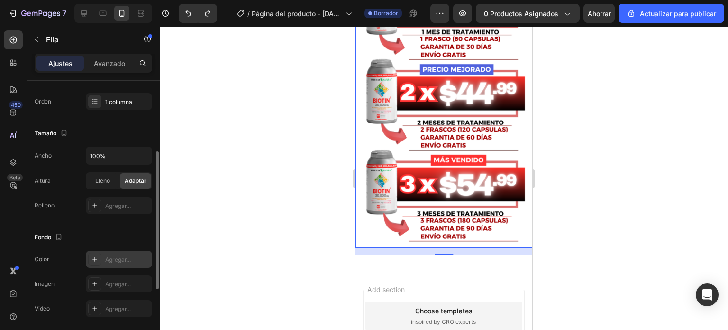
scroll to position [3197, 0]
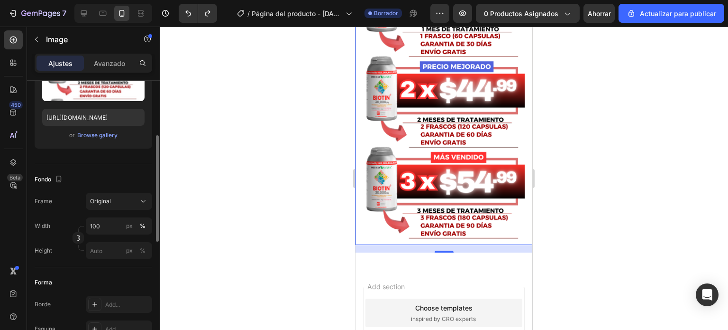
click at [360, 222] on img at bounding box center [444, 99] width 177 height 290
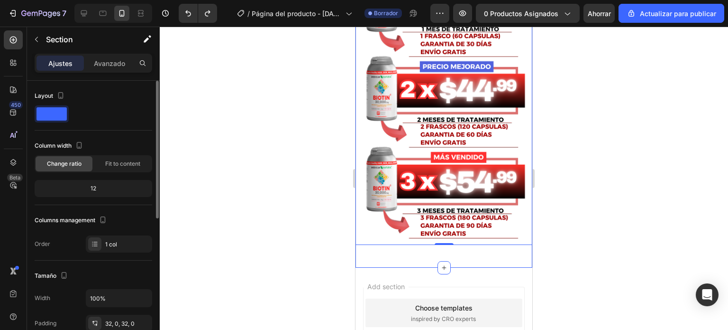
click at [361, 250] on div "Oferta Especial - Solo [DATE] Heading Aprovecha el 50% de descuento y transform…" at bounding box center [444, 66] width 177 height 402
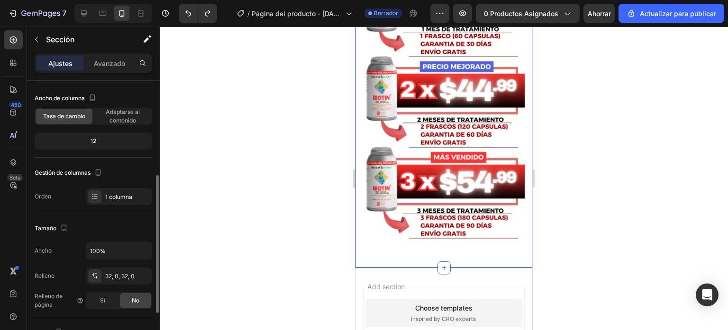
scroll to position [95, 0]
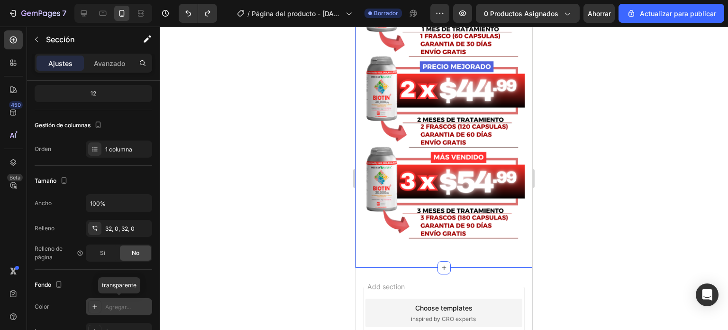
click at [114, 304] on font "Agregar..." at bounding box center [118, 306] width 26 height 7
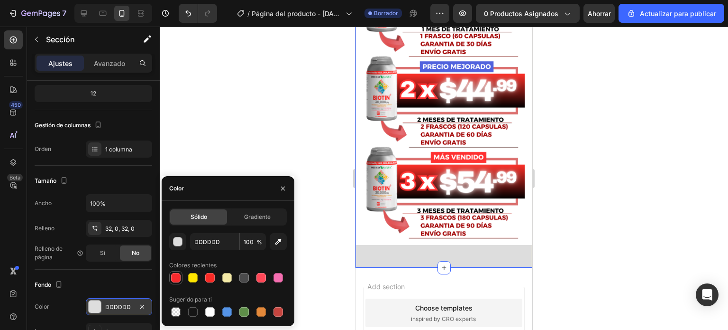
click at [174, 279] on div at bounding box center [175, 277] width 9 height 9
type input "F72A2D"
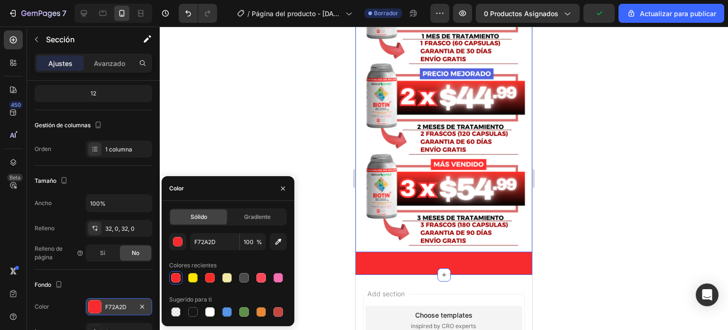
scroll to position [3197, 0]
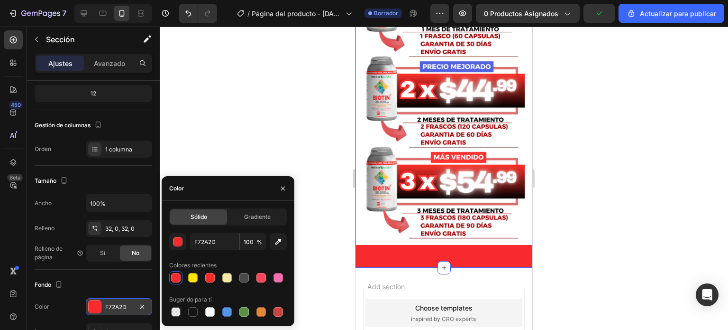
click at [590, 193] on div at bounding box center [444, 178] width 569 height 303
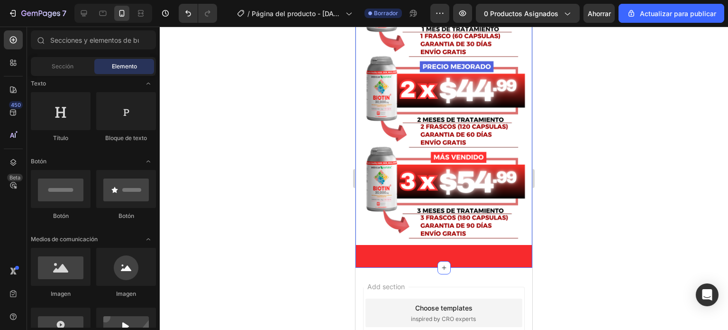
click at [449, 246] on div "Oferta Especial - Solo [DATE] Heading Aprovecha el 50% de descuento y transform…" at bounding box center [444, 66] width 177 height 402
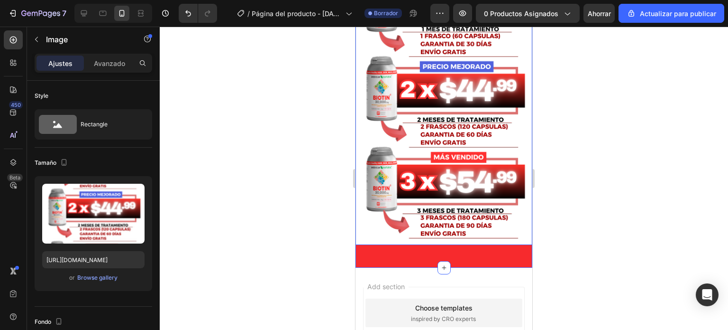
click at [401, 229] on img at bounding box center [444, 99] width 177 height 290
click at [107, 61] on font "Avanzado" at bounding box center [109, 63] width 31 height 8
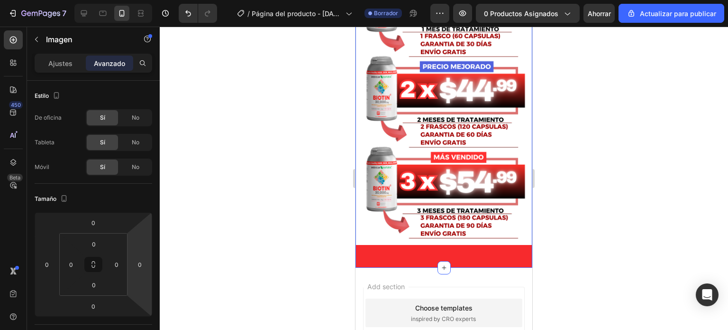
click at [390, 244] on div "Oferta Especial - Solo [DATE] Heading Aprovecha el 50% de descuento y transform…" at bounding box center [444, 66] width 177 height 402
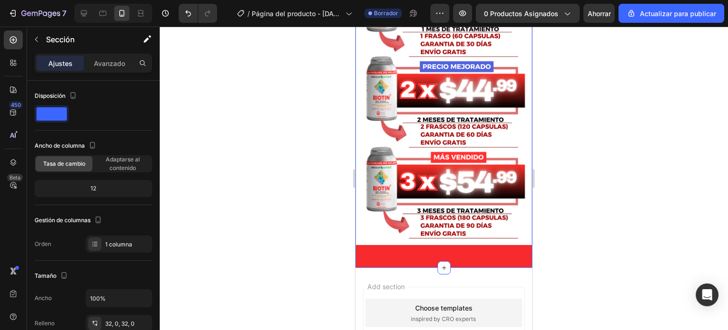
click at [390, 244] on div "Oferta Especial - Solo [DATE] Heading Aprovecha el 50% de descuento y transform…" at bounding box center [444, 66] width 177 height 402
click at [115, 65] on font "Avanzado" at bounding box center [109, 63] width 31 height 8
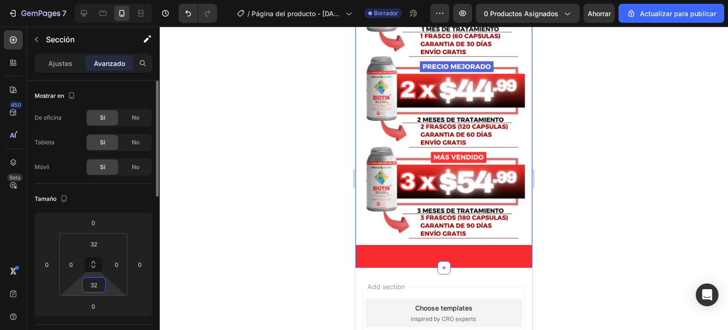
click at [94, 285] on input "32" at bounding box center [93, 284] width 19 height 14
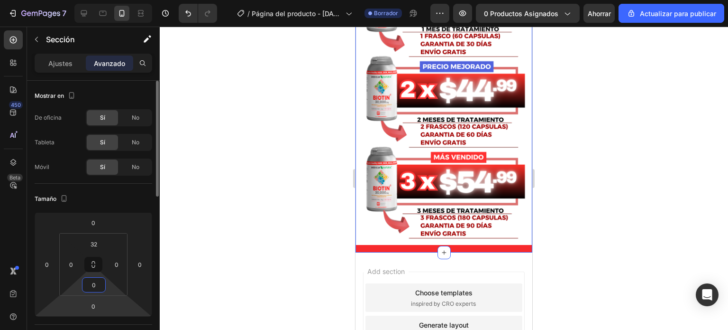
type input "0"
click at [114, 0] on html "7 / Página del producto - [DATE][PERSON_NAME] 15:29:02 Borrador Avance 0 produc…" at bounding box center [364, 0] width 728 height 0
click at [361, 233] on div "Oferta Especial - Solo [DATE] Heading Aprovecha el 50% de descuento y transform…" at bounding box center [444, 67] width 177 height 372
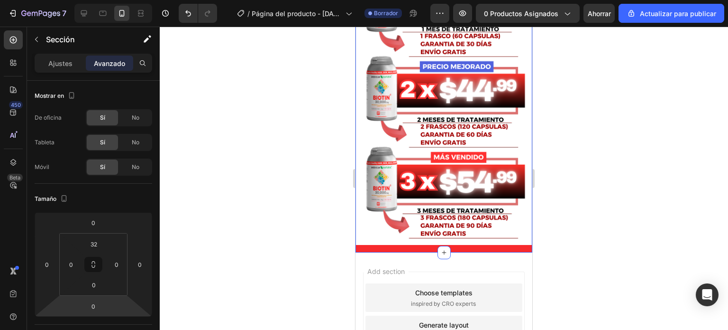
click at [361, 233] on div "Oferta Especial - Solo [DATE] Heading Aprovecha el 50% de descuento y transform…" at bounding box center [444, 67] width 177 height 372
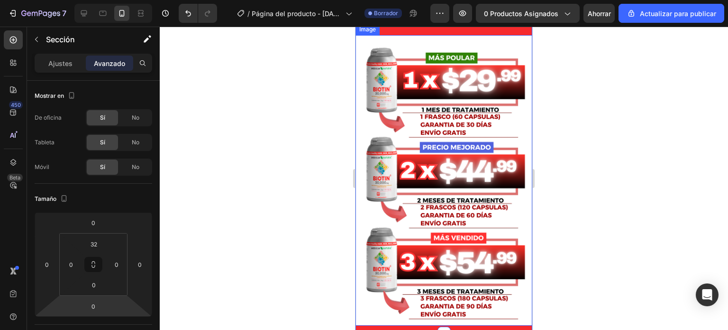
scroll to position [3149, 0]
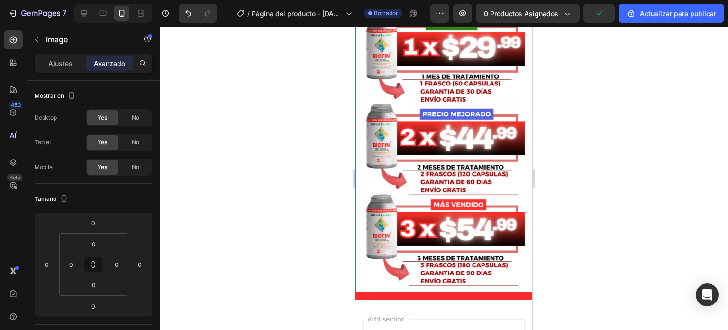
click at [388, 275] on img at bounding box center [444, 147] width 177 height 290
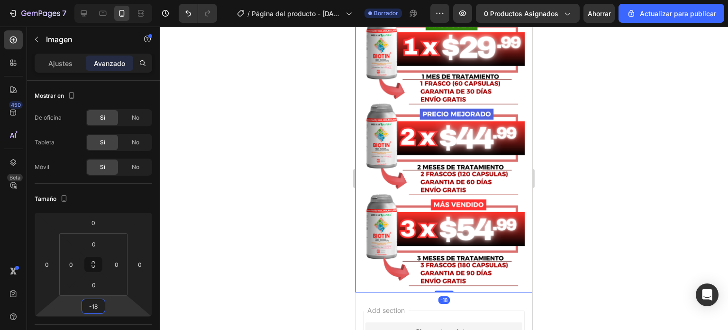
type input "-20"
drag, startPoint x: 107, startPoint y: 300, endPoint x: 106, endPoint y: 305, distance: 4.8
click at [106, 0] on html "7 / Página del producto - [DATE][PERSON_NAME] 15:29:02 Borrador Avance 0 produc…" at bounding box center [364, 0] width 728 height 0
click at [294, 231] on div at bounding box center [444, 178] width 569 height 303
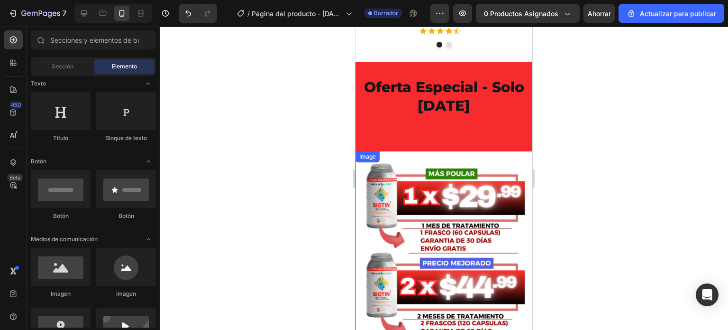
scroll to position [2960, 0]
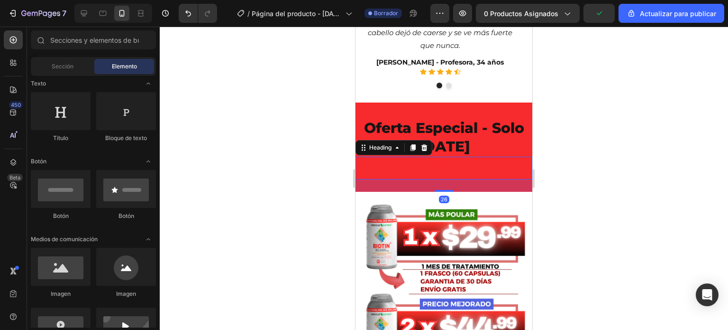
click at [435, 166] on h2 "Aprovecha el 50% de descuento y transforma tu cabello" at bounding box center [444, 167] width 177 height 23
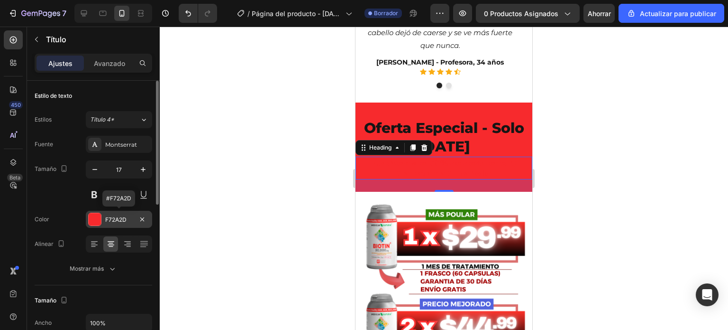
click at [96, 219] on div at bounding box center [95, 219] width 12 height 12
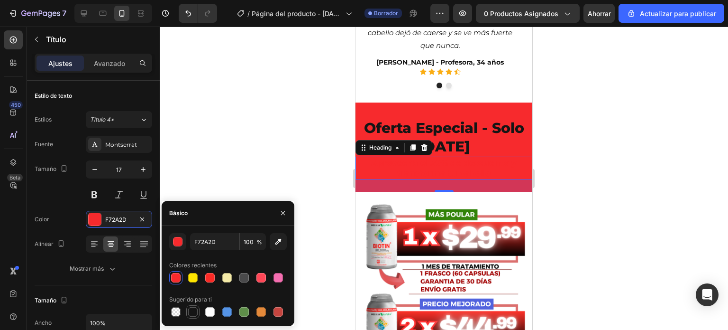
click at [193, 311] on div at bounding box center [192, 311] width 9 height 9
type input "151515"
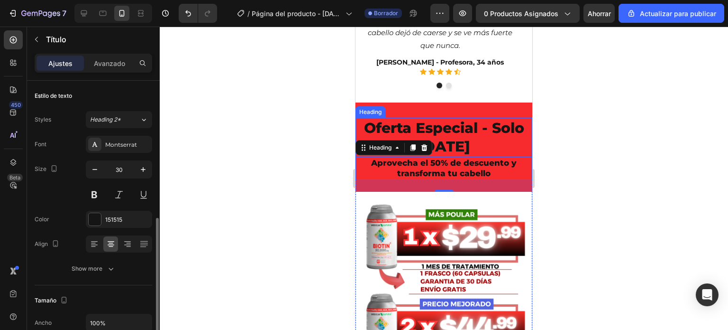
scroll to position [95, 0]
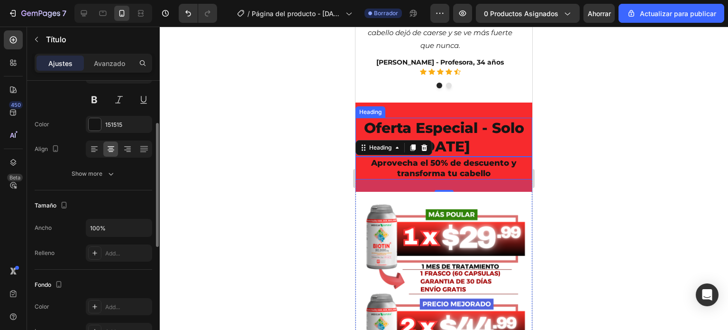
click at [447, 138] on h2 "Oferta Especial - Solo [DATE]" at bounding box center [444, 137] width 177 height 39
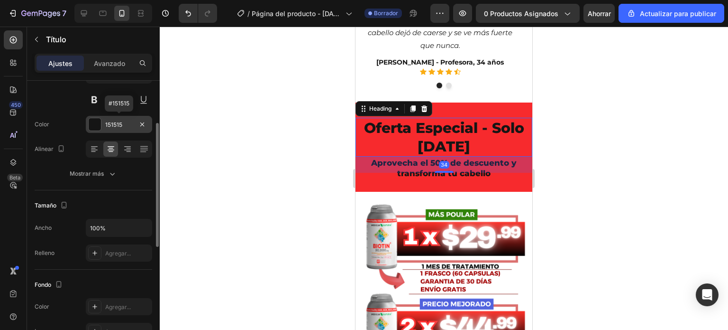
click at [98, 123] on div at bounding box center [95, 124] width 12 height 12
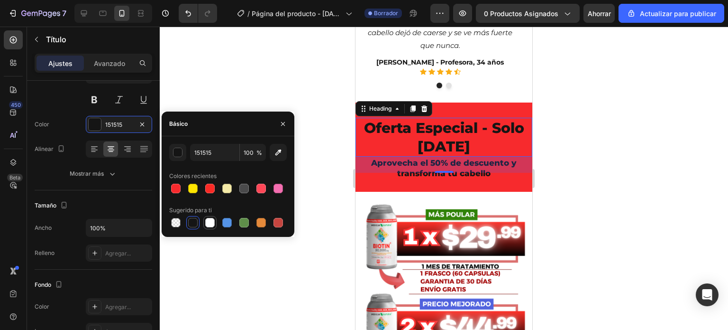
click at [209, 224] on div at bounding box center [209, 222] width 9 height 9
type input "FFFFFF"
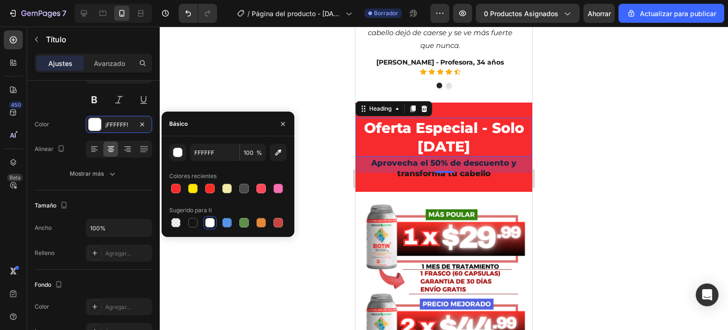
click at [339, 144] on div at bounding box center [444, 178] width 569 height 303
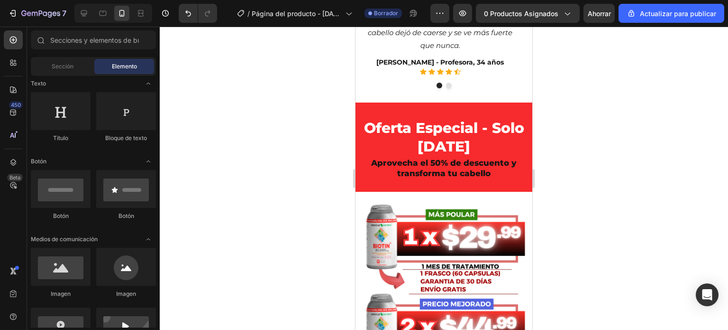
click at [339, 144] on div at bounding box center [444, 178] width 569 height 303
click at [605, 161] on div at bounding box center [444, 178] width 569 height 303
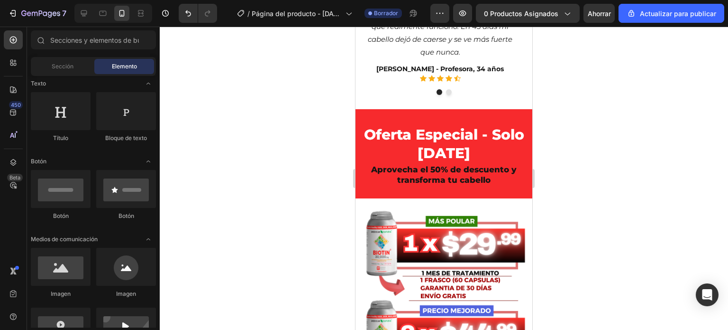
scroll to position [2971, 0]
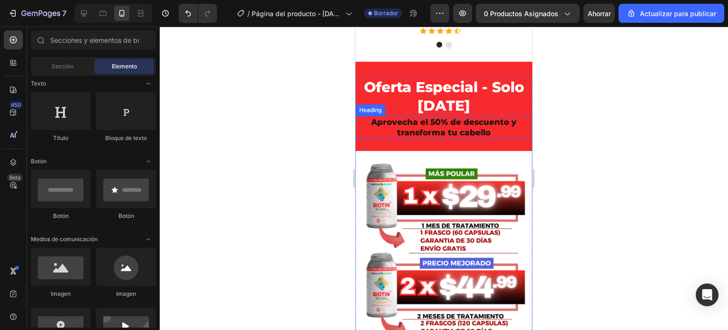
click at [441, 129] on h2 "Aprovecha el 50% de descuento y transforma tu cabello" at bounding box center [444, 127] width 177 height 23
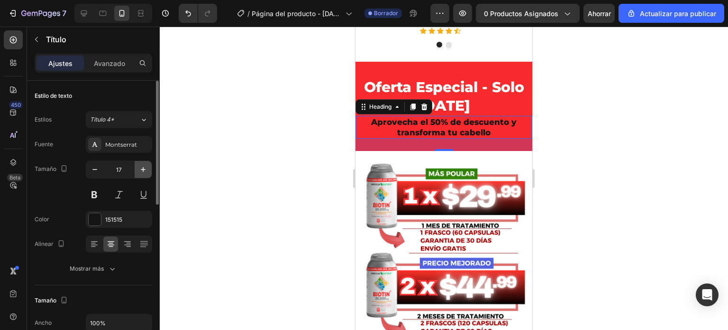
click at [147, 165] on icon "button" at bounding box center [142, 169] width 9 height 9
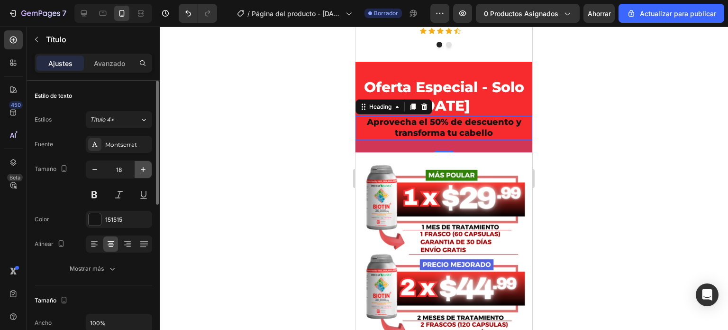
click at [147, 166] on icon "button" at bounding box center [142, 169] width 9 height 9
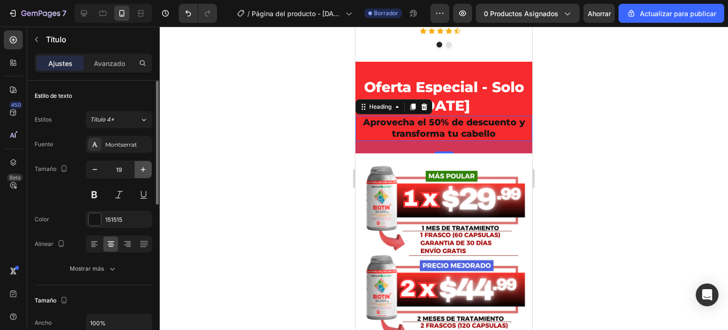
click at [147, 166] on icon "button" at bounding box center [142, 169] width 9 height 9
type input "20"
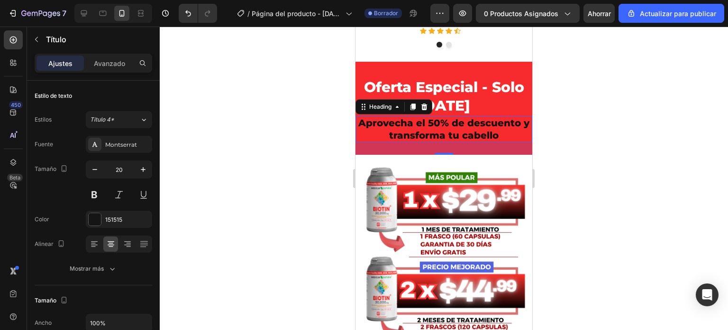
click at [286, 180] on div at bounding box center [444, 178] width 569 height 303
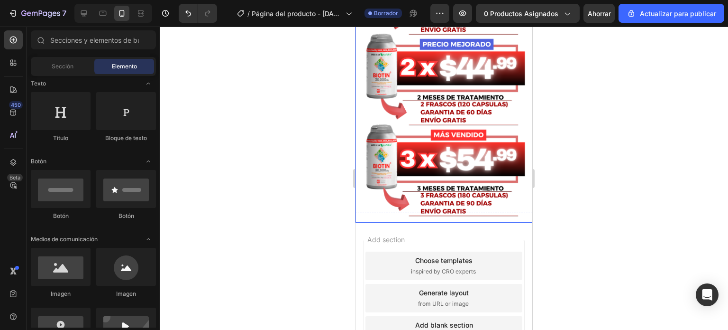
scroll to position [3208, 0]
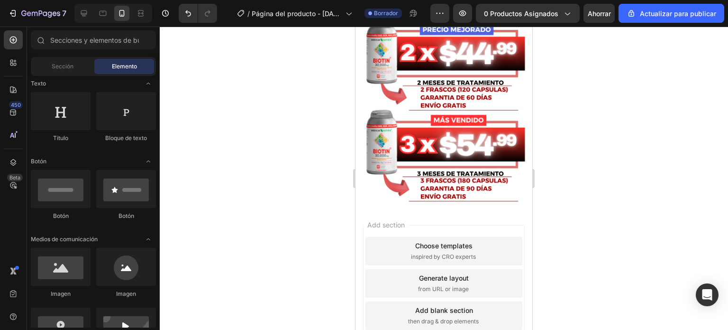
click at [569, 168] on div at bounding box center [444, 178] width 569 height 303
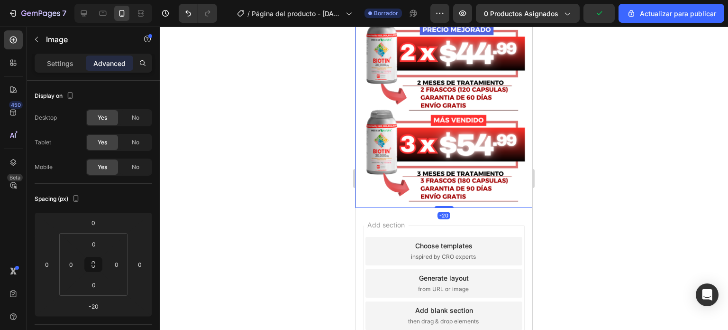
click at [367, 172] on img at bounding box center [444, 62] width 177 height 290
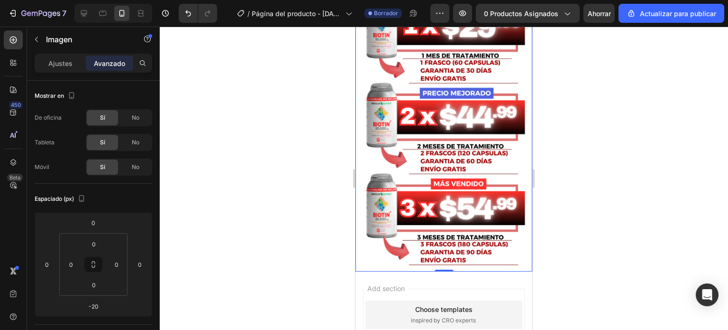
scroll to position [3161, 0]
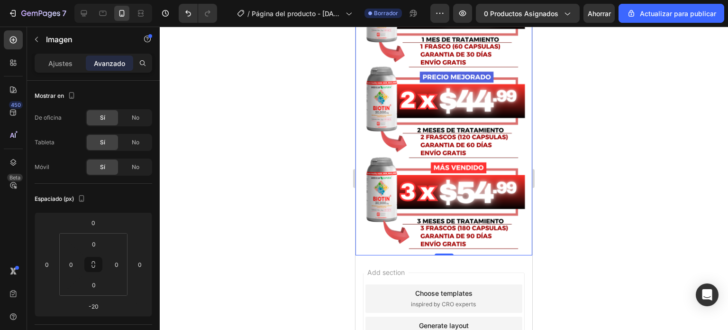
click at [362, 235] on img at bounding box center [444, 110] width 177 height 290
click at [49, 71] on div "Ajustes Avanzado" at bounding box center [94, 63] width 118 height 19
click at [57, 62] on font "Ajustes" at bounding box center [60, 63] width 24 height 8
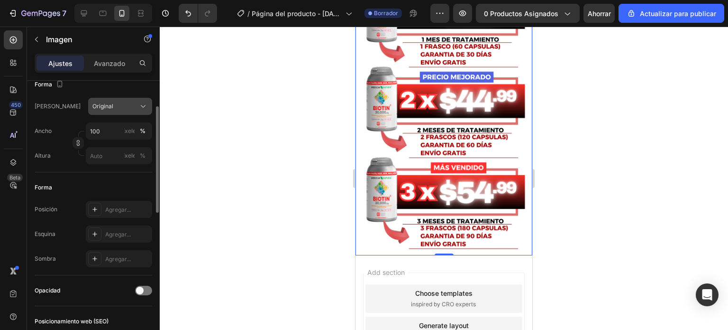
scroll to position [190, 0]
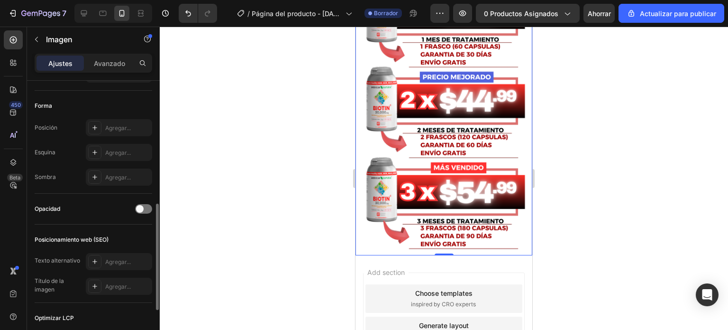
click at [101, 111] on div "Forma" at bounding box center [94, 105] width 118 height 15
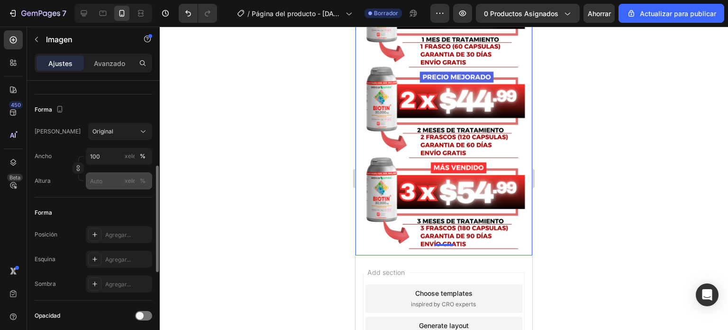
scroll to position [210, 0]
click at [321, 190] on div at bounding box center [444, 178] width 569 height 303
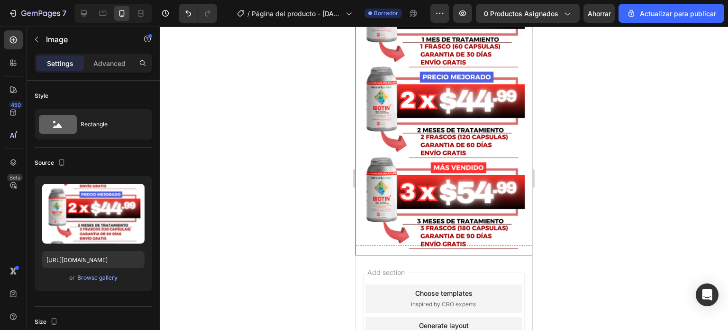
click at [391, 200] on img at bounding box center [444, 110] width 177 height 290
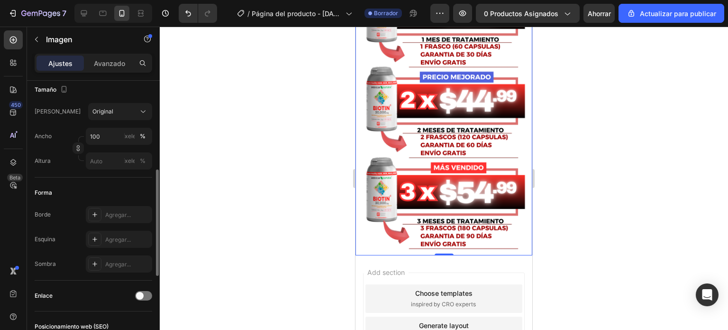
scroll to position [231, 0]
click at [121, 208] on div "Agregar..." at bounding box center [119, 214] width 66 height 17
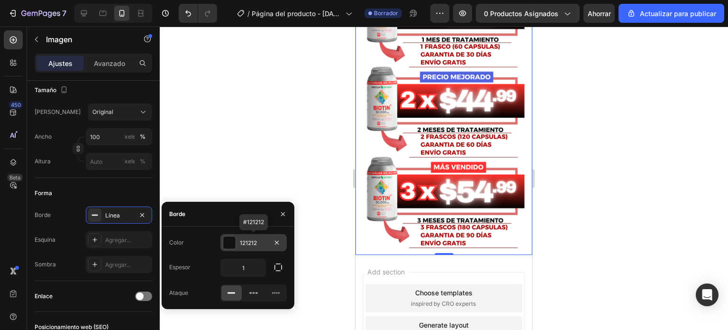
click at [231, 237] on div at bounding box center [229, 242] width 12 height 12
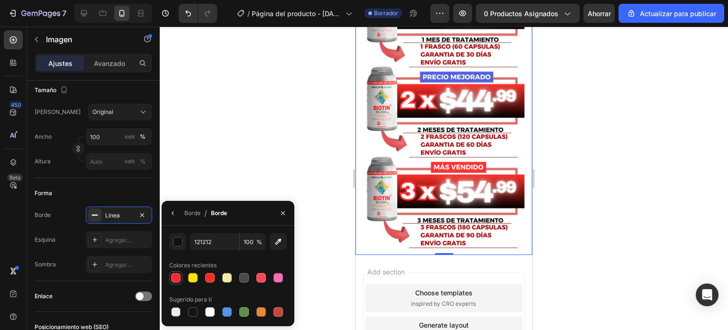
click at [179, 277] on div at bounding box center [175, 277] width 9 height 9
type input "F72A2D"
click at [193, 213] on font "Borde" at bounding box center [192, 212] width 16 height 7
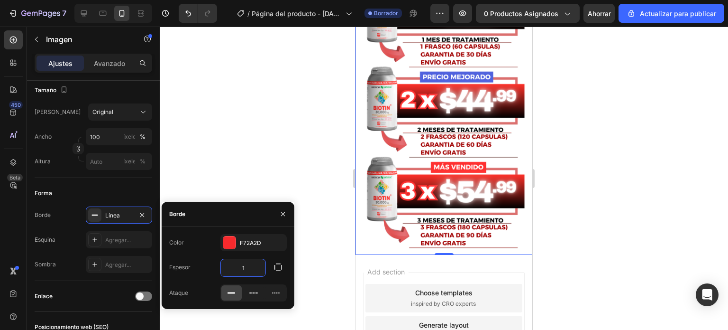
click at [242, 265] on input "1" at bounding box center [243, 267] width 45 height 17
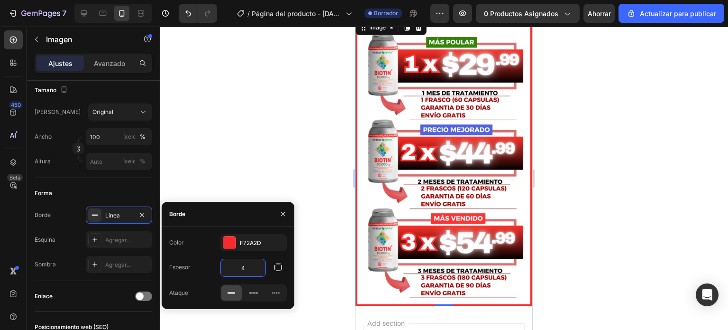
scroll to position [3107, 0]
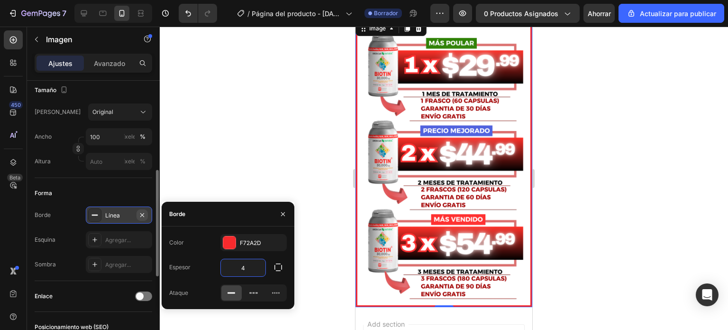
type input "4"
click at [144, 211] on icon "button" at bounding box center [142, 215] width 8 height 8
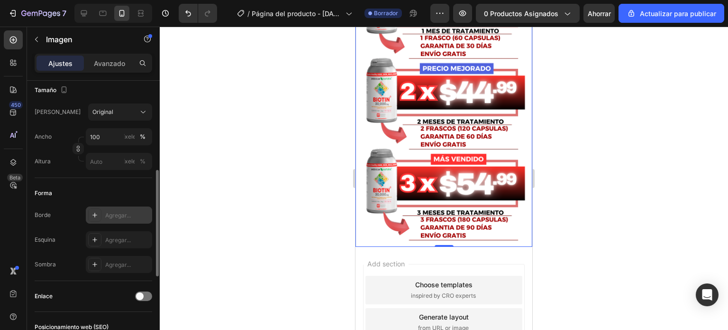
scroll to position [3173, 0]
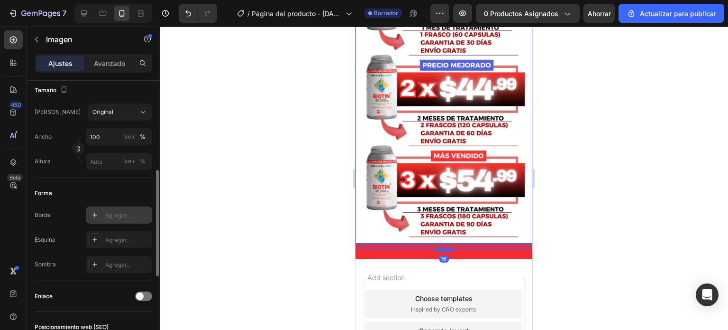
drag, startPoint x: 439, startPoint y: 229, endPoint x: 438, endPoint y: 237, distance: 7.6
click at [438, 248] on div at bounding box center [444, 249] width 19 height 3
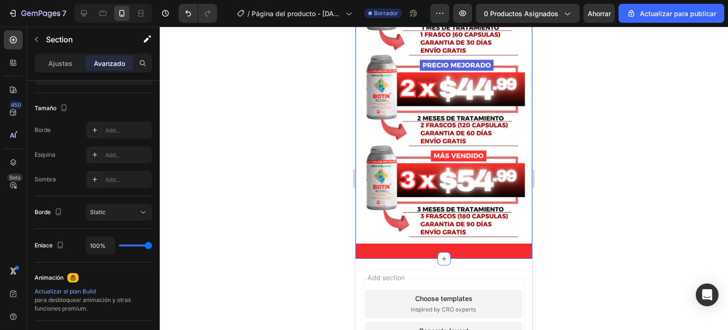
scroll to position [0, 0]
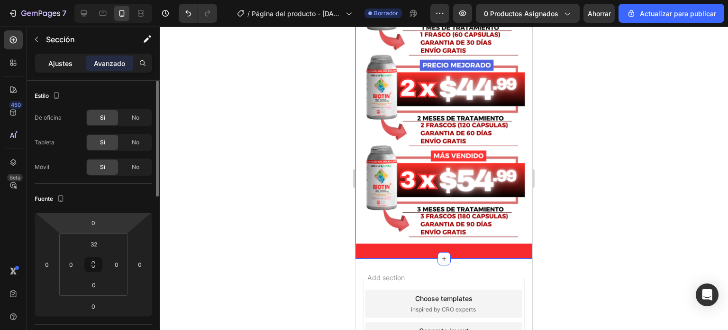
click at [61, 65] on font "Ajustes" at bounding box center [60, 63] width 24 height 8
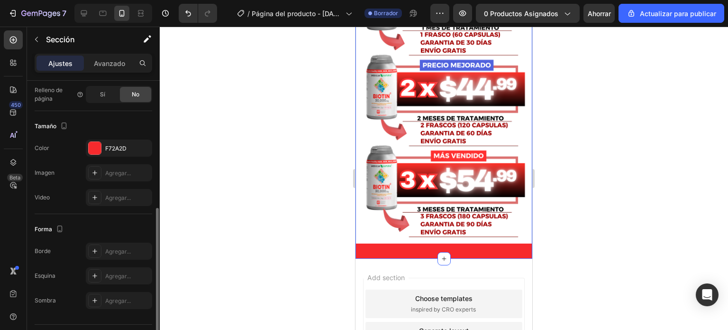
scroll to position [254, 0]
click at [117, 247] on font "Agregar..." at bounding box center [118, 250] width 26 height 7
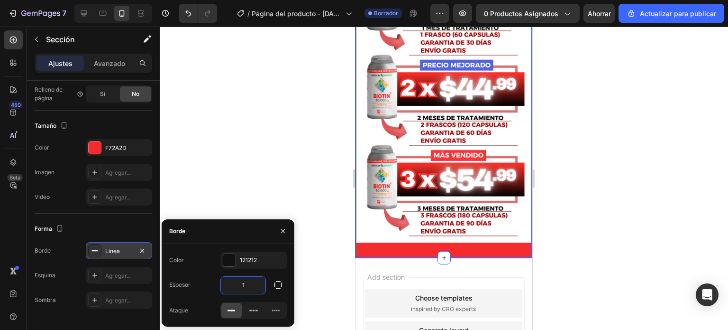
click at [246, 285] on input "1" at bounding box center [243, 284] width 45 height 17
type input "5"
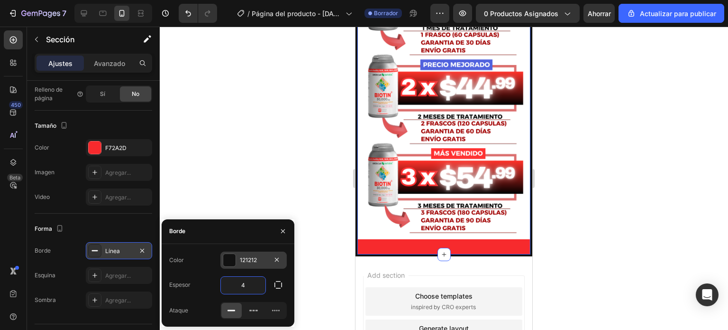
type input "4"
click at [229, 260] on div at bounding box center [229, 260] width 12 height 12
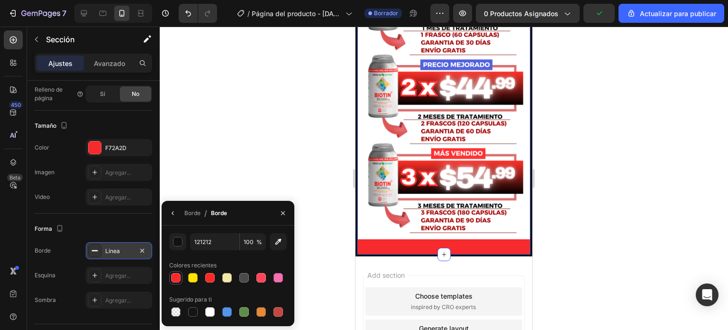
click at [178, 276] on div at bounding box center [175, 277] width 9 height 9
type input "F72A2D"
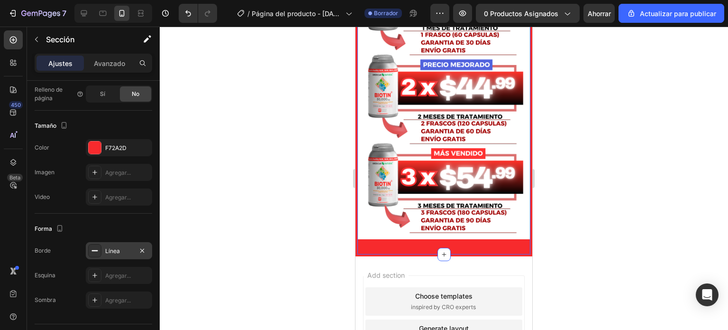
click at [311, 173] on div at bounding box center [444, 178] width 569 height 303
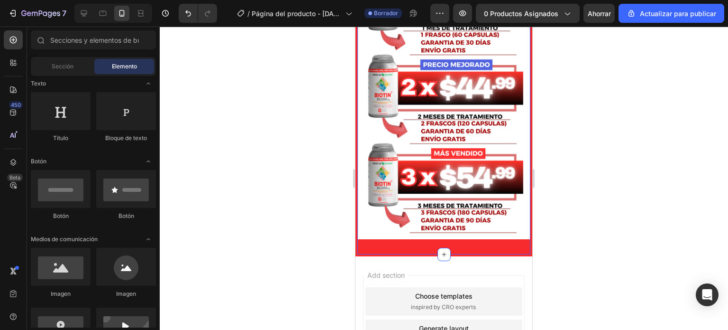
click at [430, 240] on div "Oferta Especial - Solo [DATE] Heading Aprovecha el 50% de descuento y transform…" at bounding box center [444, 65] width 173 height 377
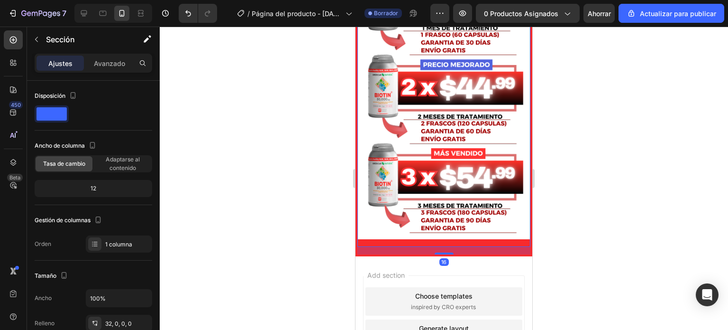
click at [427, 232] on div "Oferta Especial - Solo [DATE] Heading Aprovecha el 50% de descuento y transform…" at bounding box center [444, 61] width 173 height 369
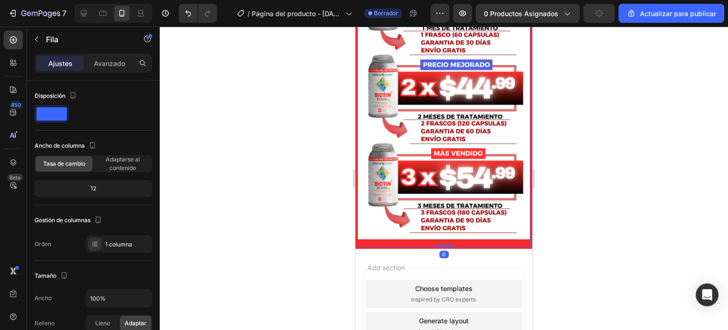
drag, startPoint x: 449, startPoint y: 240, endPoint x: 449, endPoint y: 226, distance: 13.8
click at [449, 226] on div "Oferta Especial - Solo [DATE] Heading Aprovecha el 50% de descuento y transform…" at bounding box center [444, 61] width 173 height 369
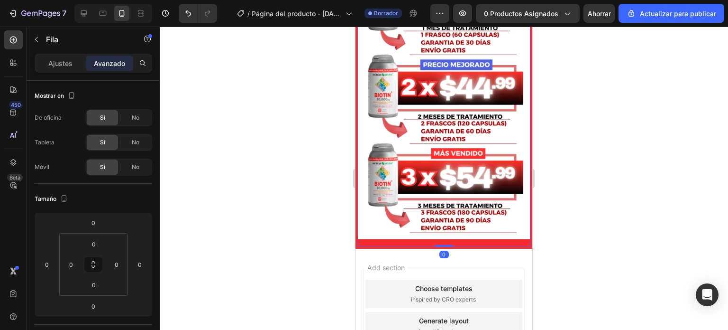
click at [445, 229] on div "Oferta Especial - Solo [DATE] Heading Aprovecha el 50% de descuento y transform…" at bounding box center [444, 61] width 173 height 369
click at [378, 221] on img at bounding box center [444, 97] width 173 height 284
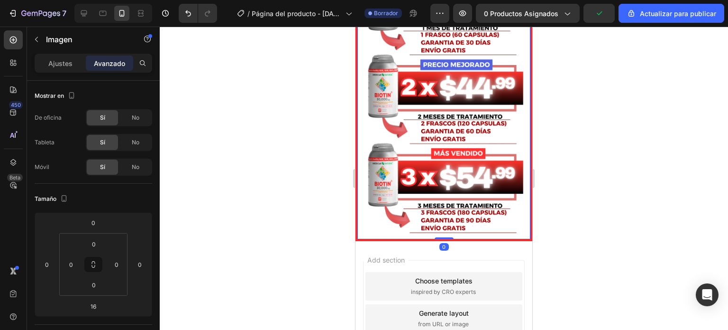
drag, startPoint x: 447, startPoint y: 233, endPoint x: 449, endPoint y: 220, distance: 13.5
click at [449, 220] on div "Image 0" at bounding box center [444, 97] width 173 height 284
type input "0"
click at [328, 225] on div at bounding box center [444, 178] width 569 height 303
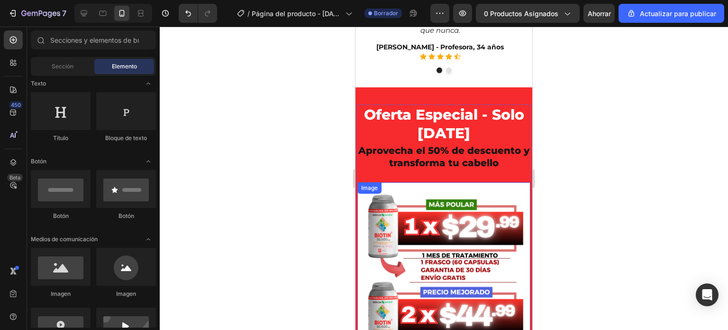
scroll to position [2935, 0]
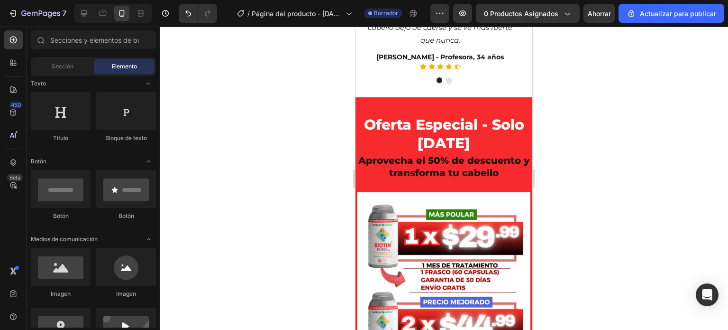
click at [592, 183] on div at bounding box center [444, 178] width 569 height 303
click at [610, 150] on div at bounding box center [444, 178] width 569 height 303
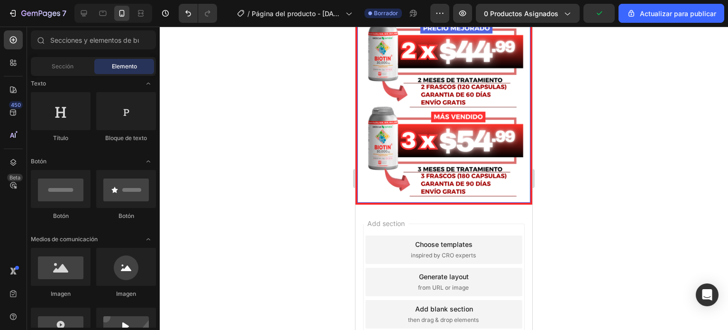
scroll to position [3220, 0]
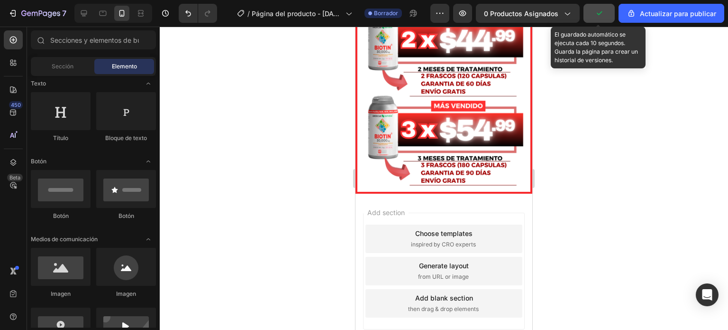
click at [603, 11] on icon "button" at bounding box center [599, 13] width 9 height 9
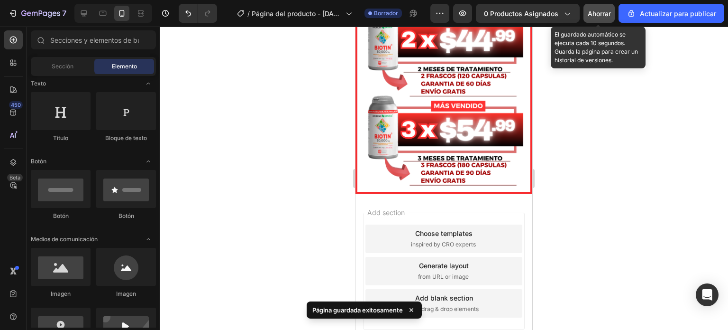
click at [603, 11] on font "Ahorrar" at bounding box center [599, 13] width 23 height 8
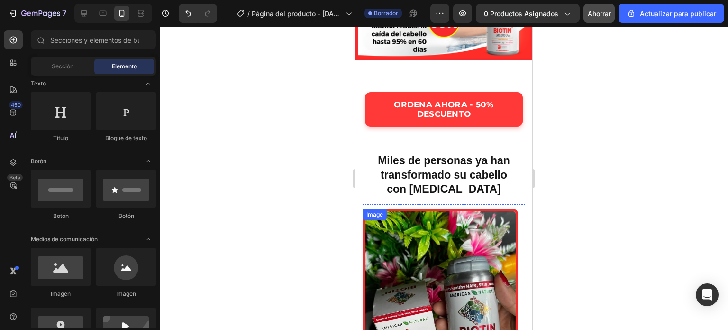
scroll to position [2414, 0]
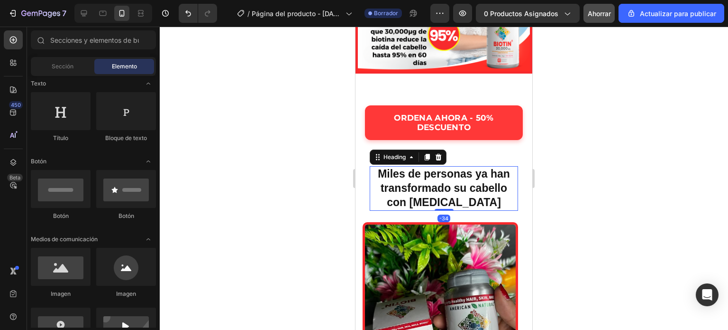
click at [437, 211] on h2 "Miles de personas ya han transformado su cabello con [MEDICAL_DATA]" at bounding box center [444, 188] width 148 height 45
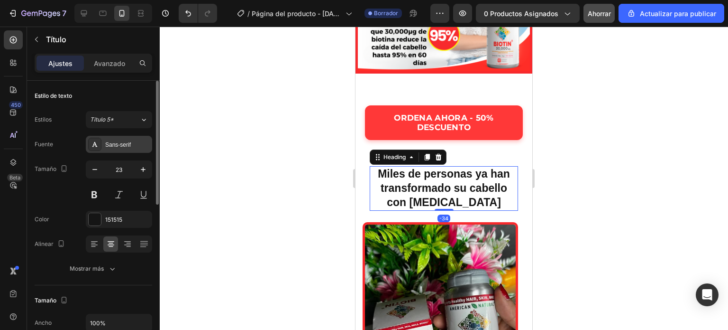
click at [118, 147] on font "Sans-serif" at bounding box center [118, 144] width 26 height 7
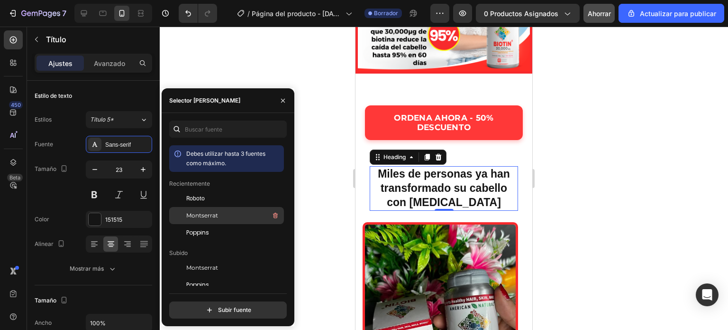
click at [199, 218] on font "Montserrat" at bounding box center [202, 214] width 32 height 7
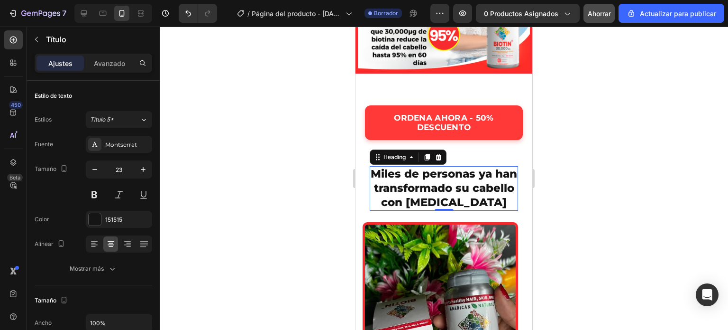
click at [331, 193] on div at bounding box center [444, 178] width 569 height 303
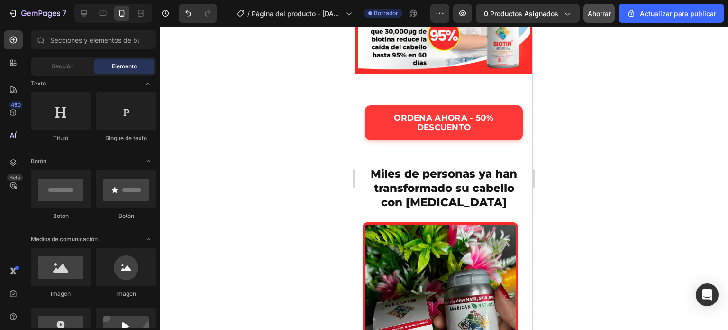
click at [331, 193] on div at bounding box center [444, 178] width 569 height 303
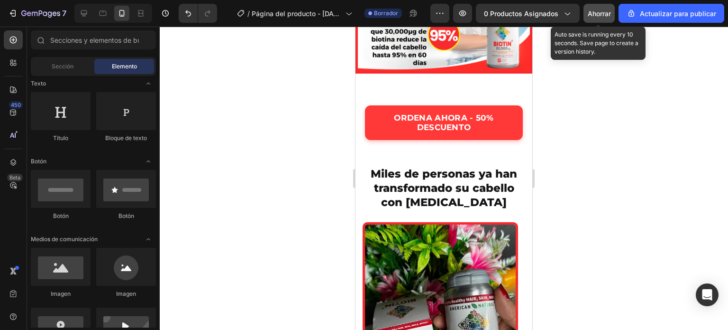
click at [600, 15] on font "Ahorrar" at bounding box center [599, 13] width 23 height 8
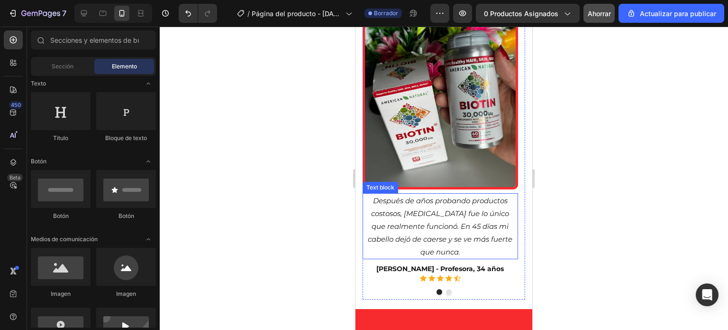
scroll to position [2746, 0]
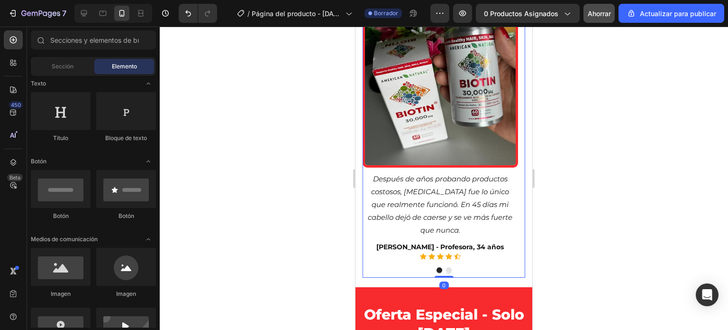
click at [374, 262] on div "Image Después de años probando productos costosos, [MEDICAL_DATA] fue lo único …" at bounding box center [444, 117] width 163 height 320
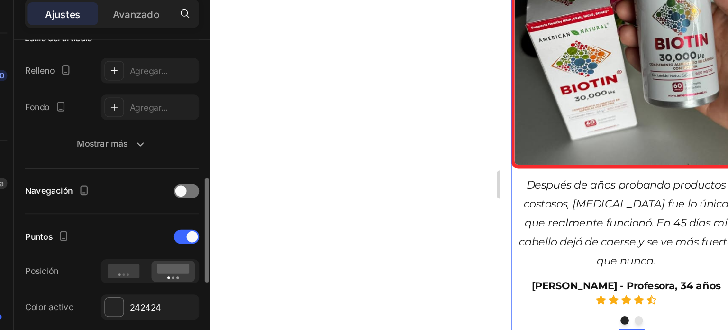
scroll to position [279, 0]
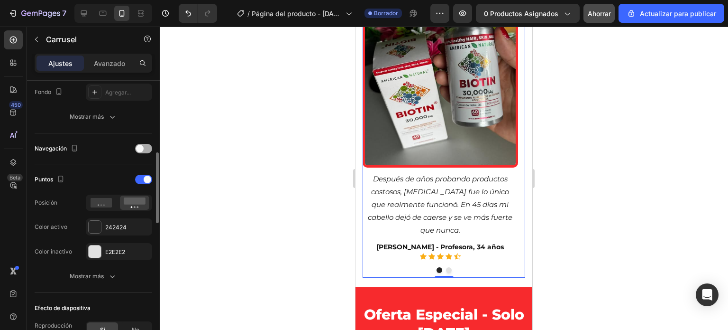
click at [138, 149] on span at bounding box center [140, 149] width 8 height 8
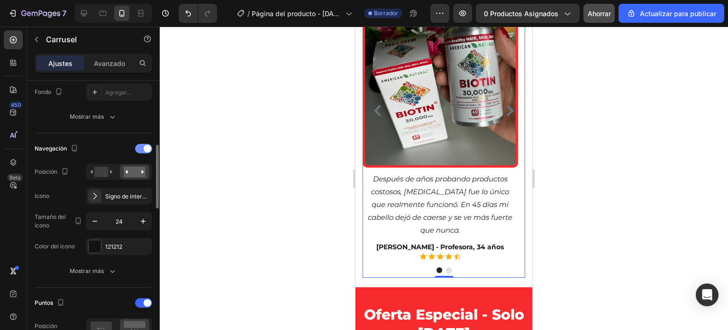
click at [138, 149] on div at bounding box center [143, 148] width 17 height 9
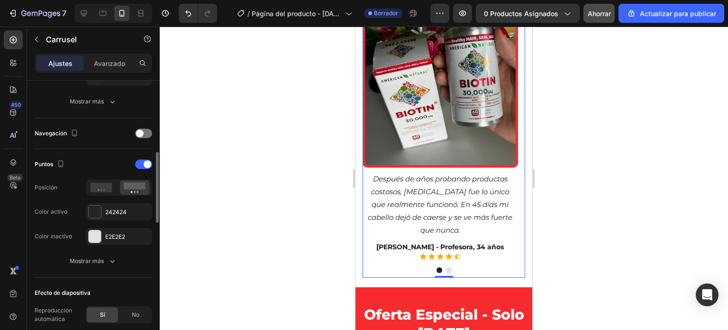
scroll to position [281, 0]
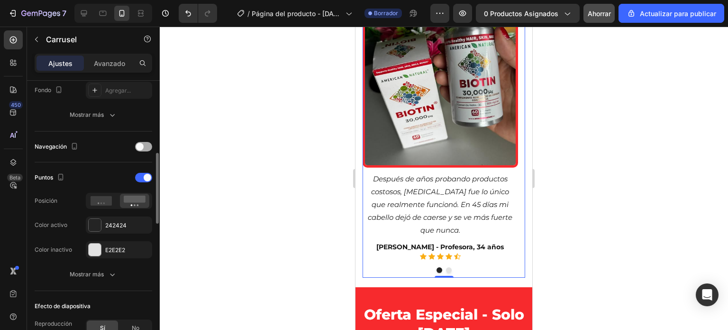
click at [142, 147] on span at bounding box center [140, 147] width 8 height 8
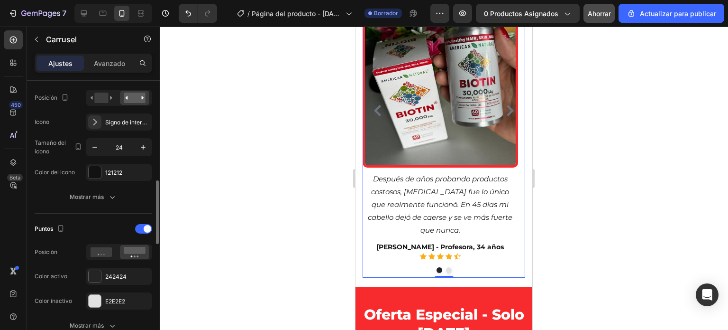
scroll to position [368, 0]
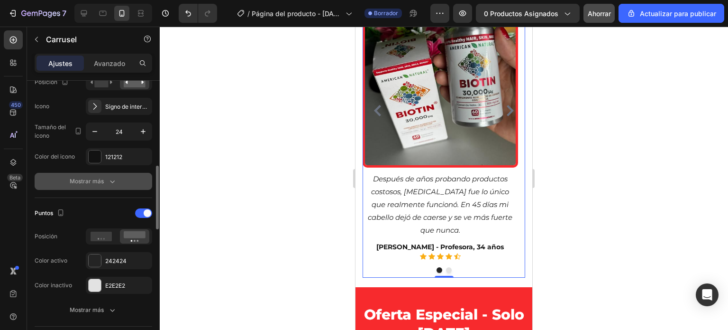
click at [93, 177] on font "Mostrar más" at bounding box center [87, 180] width 34 height 7
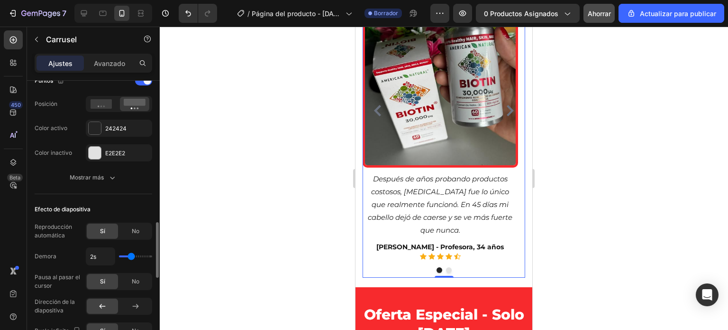
scroll to position [679, 0]
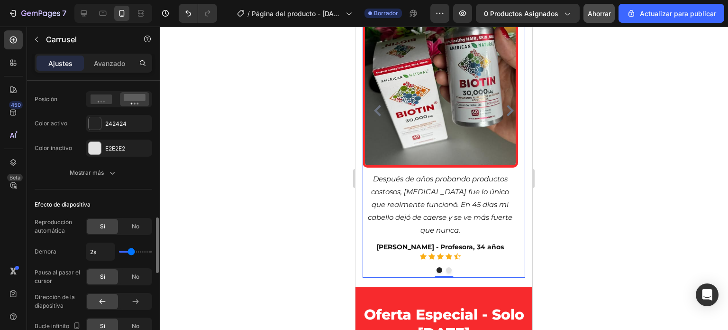
click at [78, 169] on font "Mostrar más" at bounding box center [87, 172] width 34 height 7
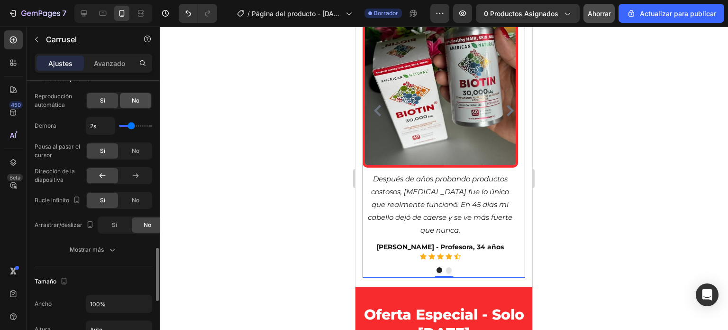
scroll to position [856, 0]
click at [101, 245] on font "Mostrar más" at bounding box center [87, 248] width 34 height 7
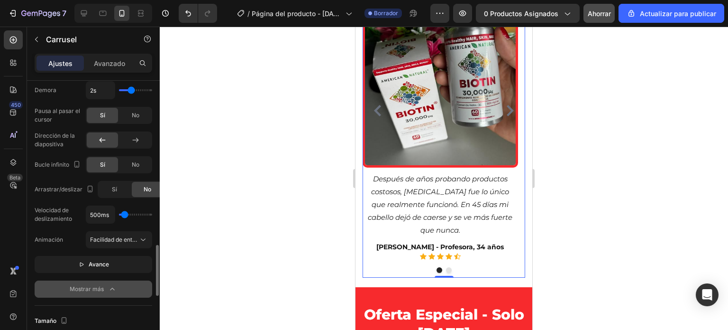
scroll to position [891, 0]
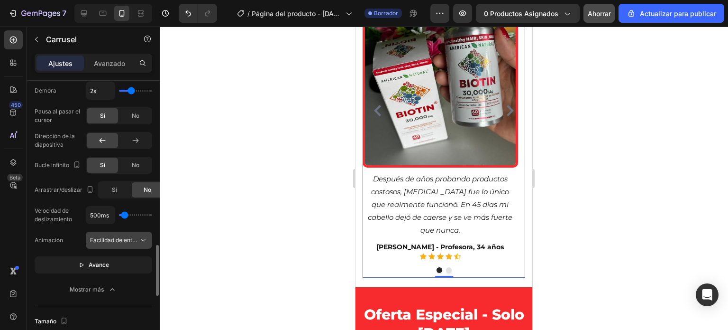
click at [137, 237] on font "Facilidad de entrada" at bounding box center [117, 239] width 55 height 7
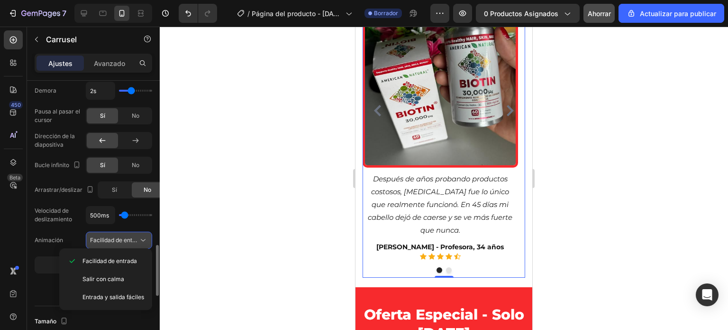
click at [137, 237] on font "Facilidad de entrada" at bounding box center [117, 239] width 55 height 7
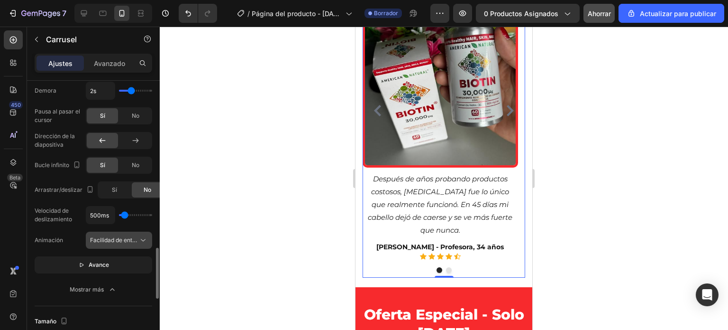
scroll to position [898, 0]
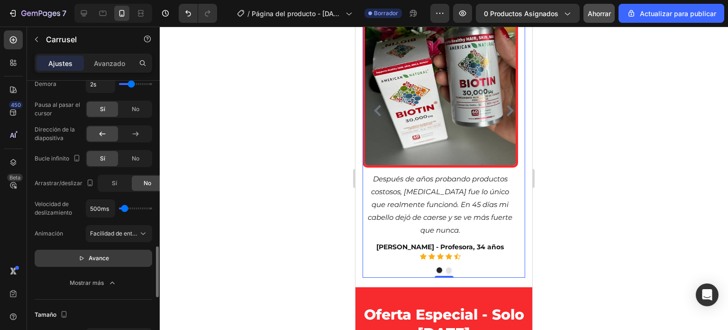
click at [123, 250] on button "Avance" at bounding box center [94, 257] width 118 height 17
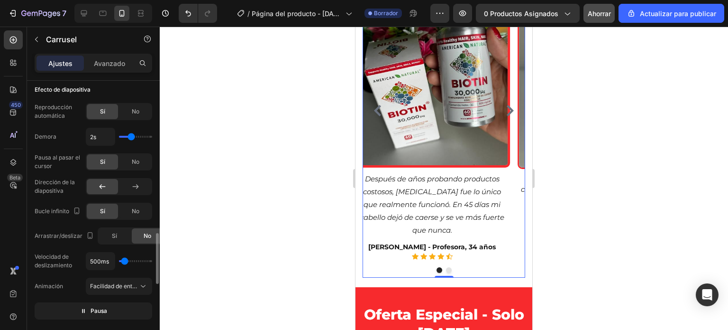
scroll to position [842, 0]
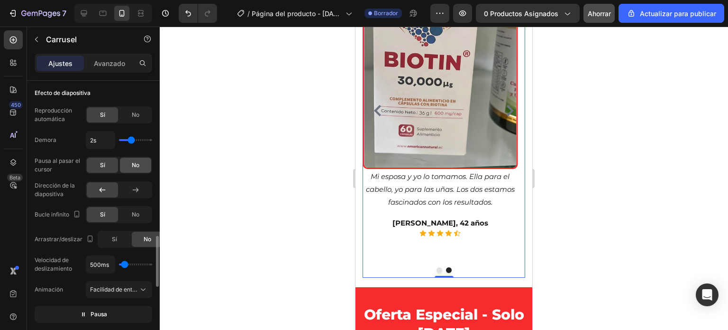
click at [131, 167] on div "No" at bounding box center [135, 164] width 31 height 15
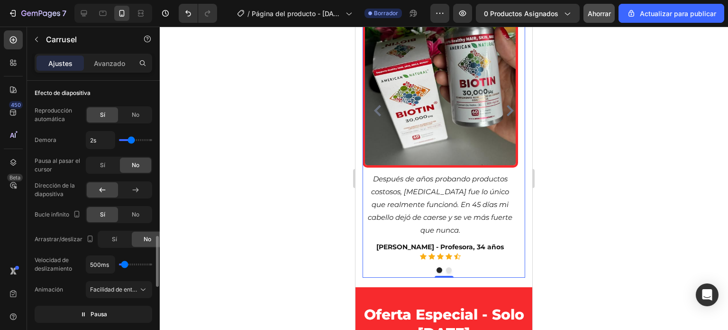
type input "1.4s"
type input "1.4"
click at [126, 139] on input "range" at bounding box center [135, 140] width 33 height 2
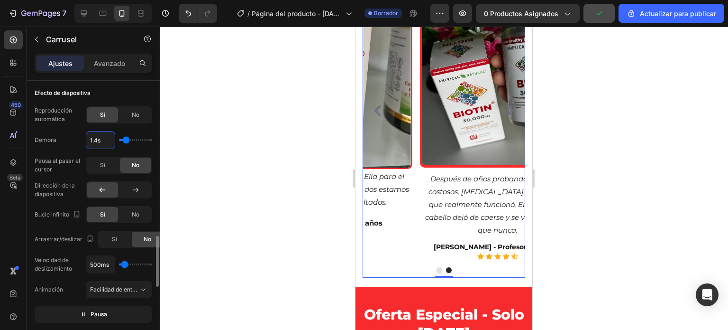
click at [98, 138] on input "1.4s" at bounding box center [100, 139] width 28 height 17
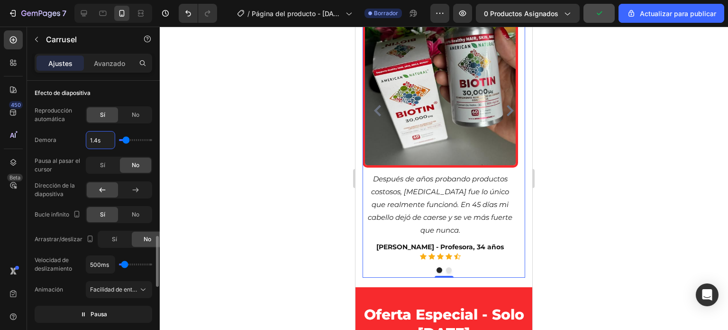
click at [98, 138] on input "1.4s" at bounding box center [100, 139] width 28 height 17
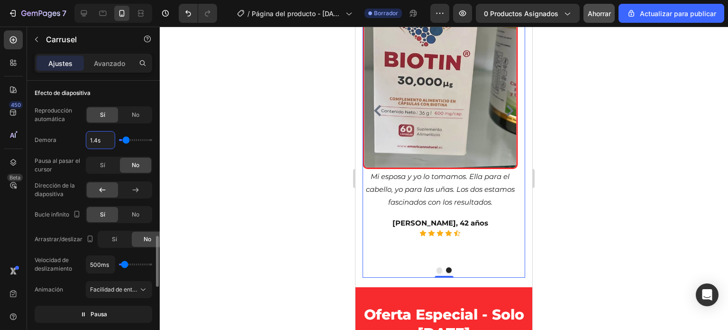
type input "1.s"
type input "1"
type input "1.5s"
type input "1.5"
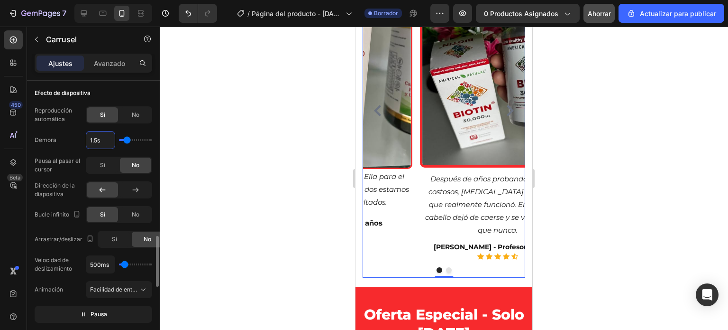
type input "1.5s"
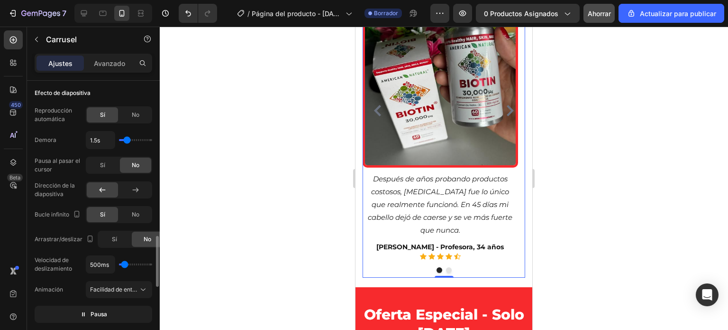
click at [82, 139] on div "Demora 1.5s" at bounding box center [94, 140] width 118 height 18
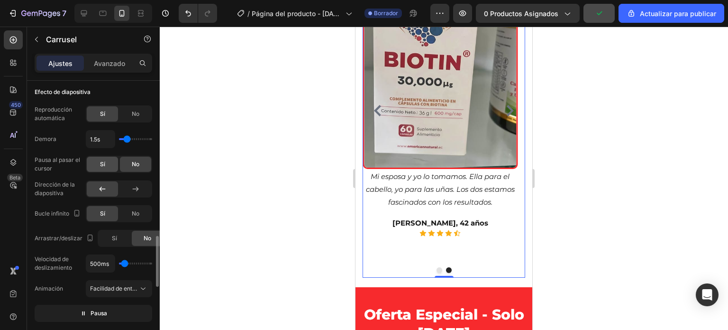
scroll to position [842, 0]
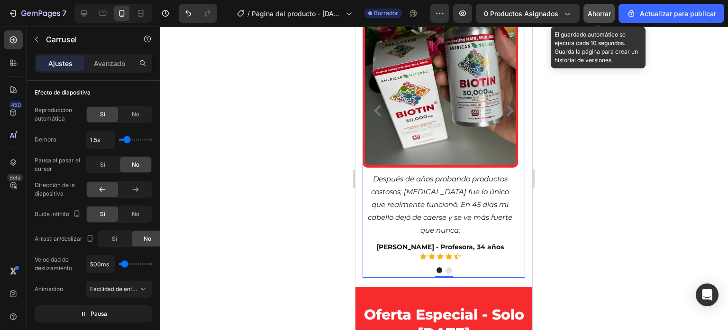
click at [595, 11] on font "Ahorrar" at bounding box center [599, 13] width 23 height 8
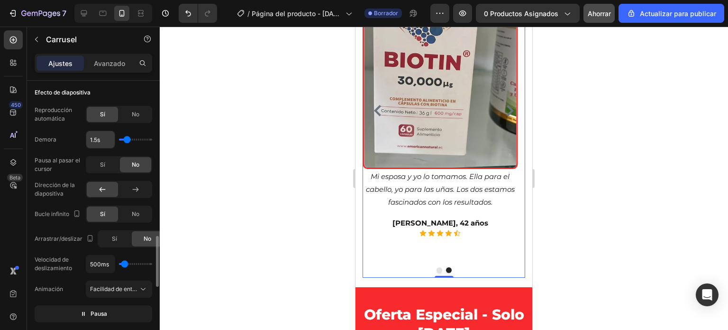
scroll to position [795, 0]
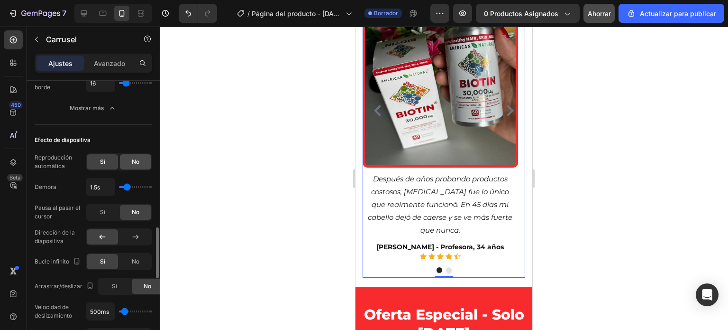
click at [134, 159] on font "No" at bounding box center [136, 161] width 8 height 7
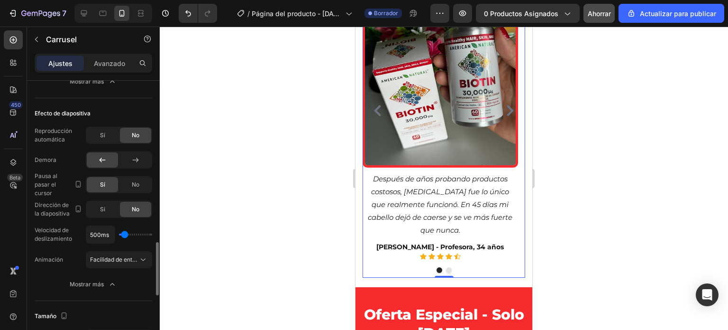
scroll to position [823, 0]
click at [132, 156] on icon at bounding box center [135, 158] width 9 height 9
click at [101, 157] on icon at bounding box center [103, 158] width 6 height 5
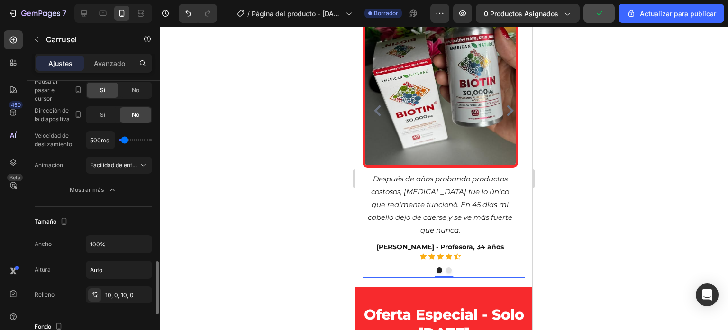
scroll to position [917, 0]
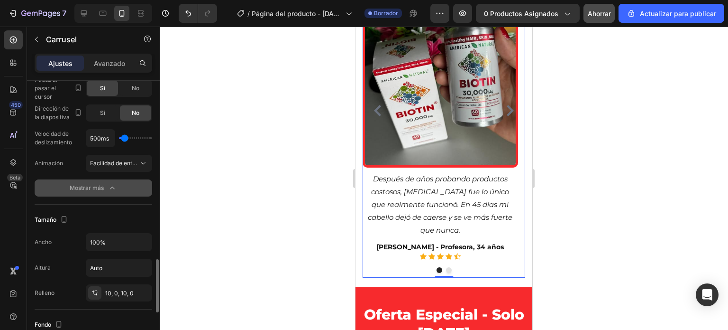
click at [101, 186] on font "Mostrar más" at bounding box center [87, 187] width 34 height 7
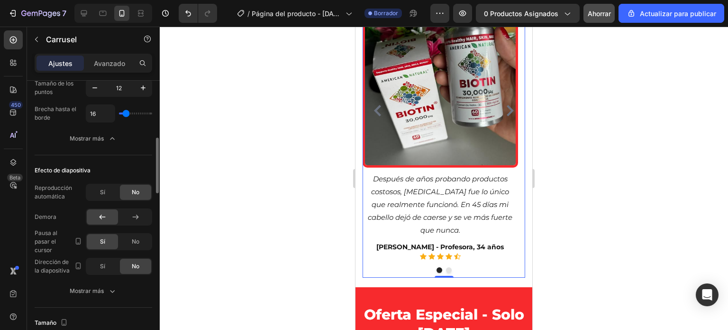
scroll to position [675, 0]
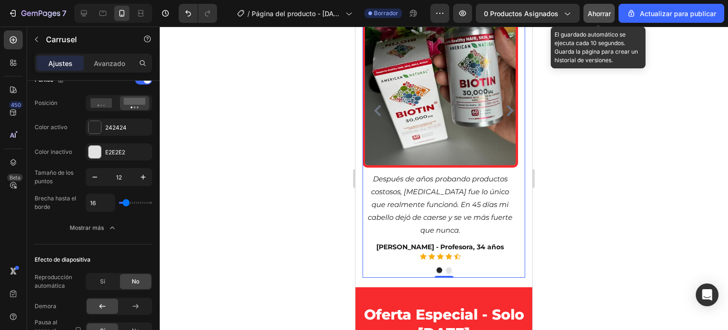
click at [591, 9] on font "Ahorrar" at bounding box center [599, 13] width 23 height 8
